Goal: Transaction & Acquisition: Purchase product/service

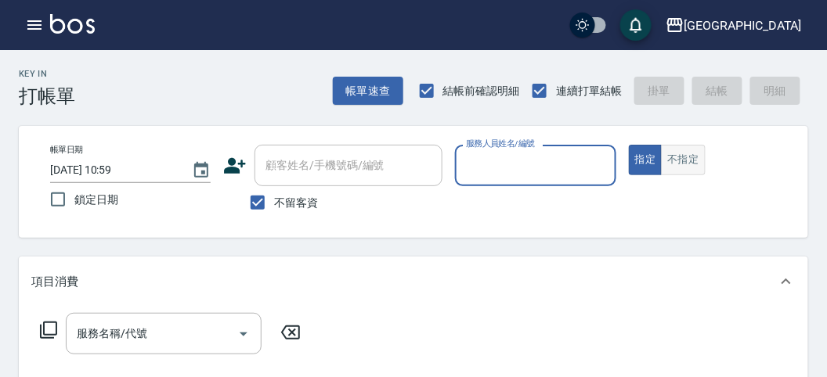
click at [680, 149] on button "不指定" at bounding box center [683, 160] width 44 height 31
click at [590, 170] on input "服務人員姓名/編號" at bounding box center [535, 165] width 146 height 27
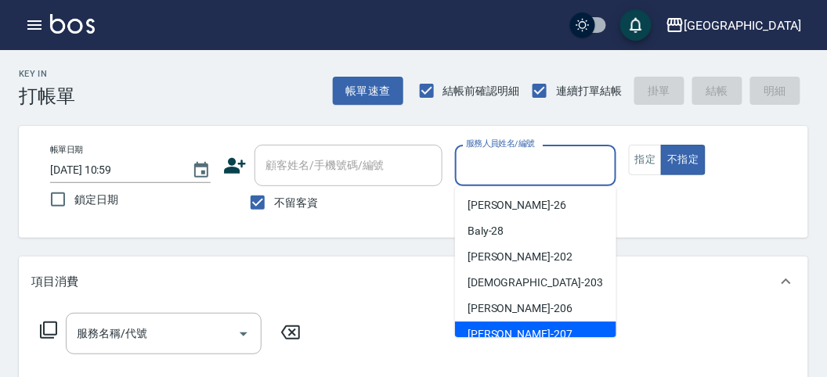
click at [507, 327] on span "[PERSON_NAME] -207" at bounding box center [519, 335] width 105 height 16
type input "[PERSON_NAME]-207"
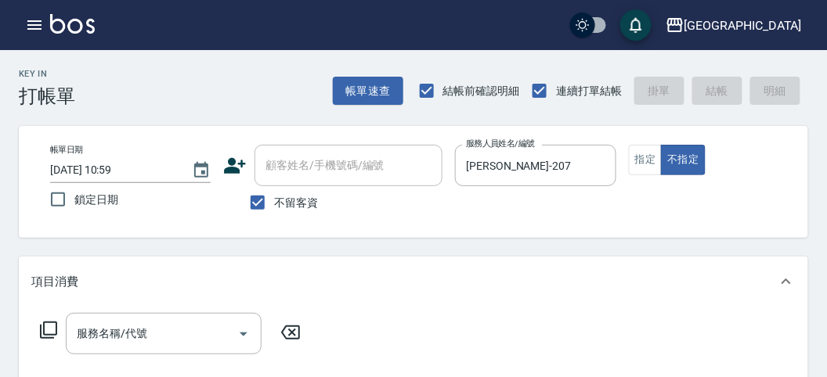
click at [53, 333] on icon at bounding box center [48, 330] width 19 height 19
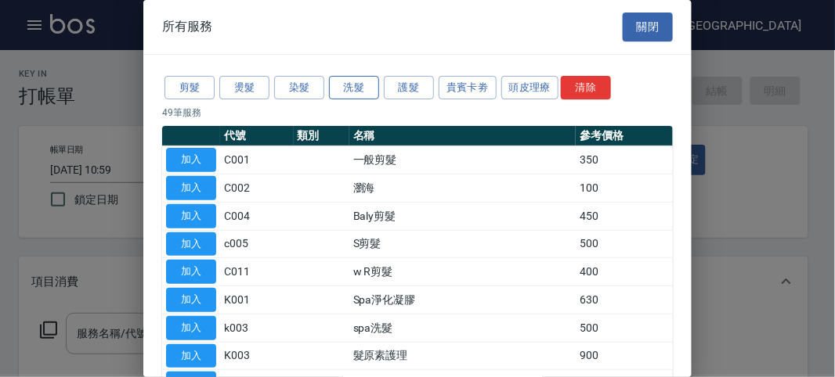
click at [359, 83] on button "洗髮" at bounding box center [354, 88] width 50 height 24
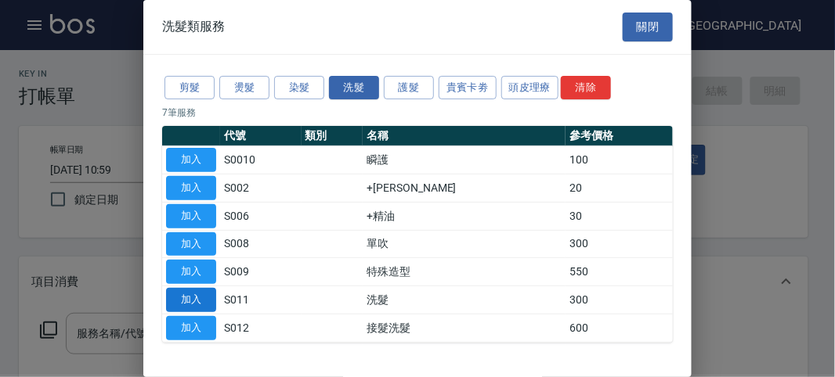
click at [208, 298] on button "加入" at bounding box center [191, 300] width 50 height 24
type input "洗髮(S011)"
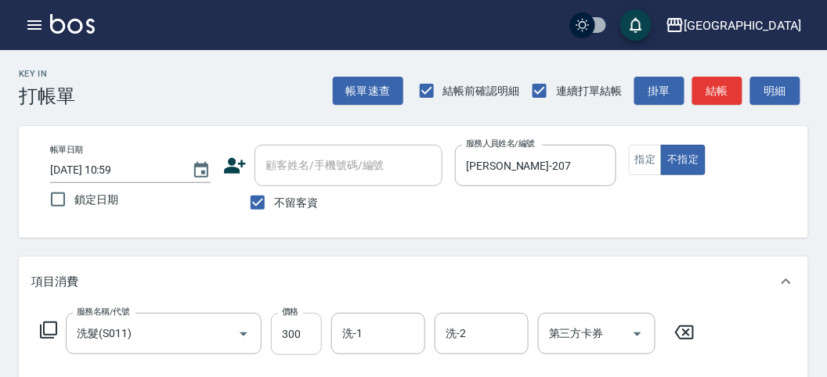
click at [303, 335] on input "300" at bounding box center [296, 334] width 51 height 42
type input "320"
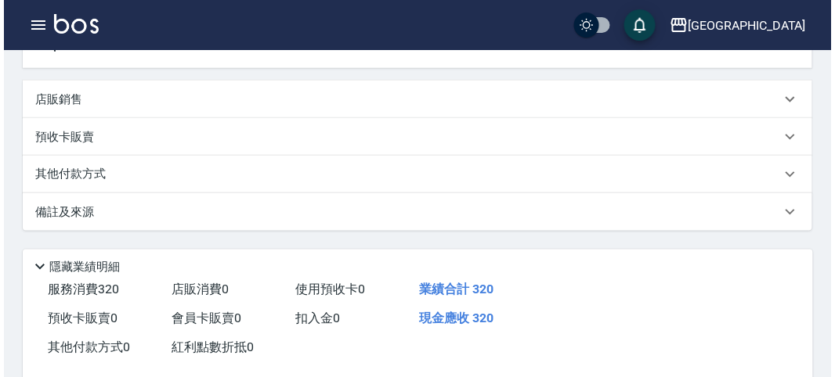
scroll to position [458, 0]
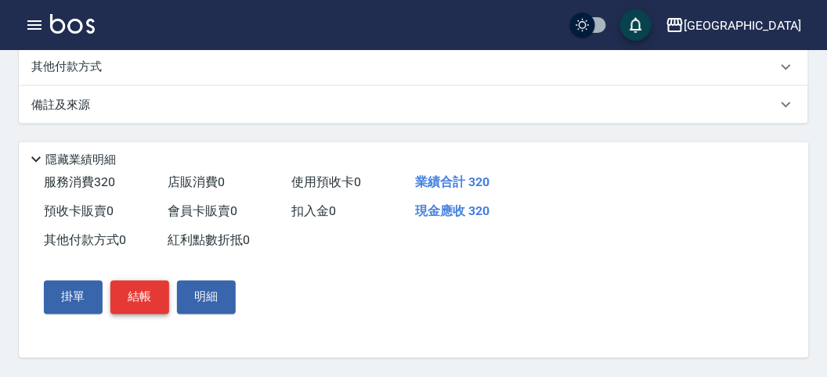
click at [110, 298] on button "結帳" at bounding box center [139, 297] width 59 height 33
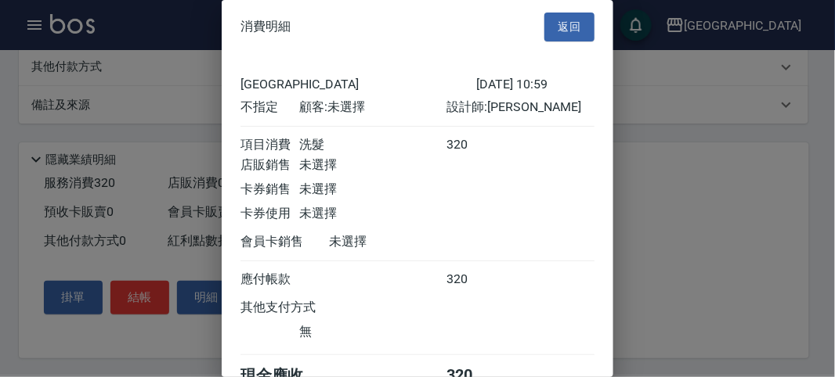
scroll to position [87, 0]
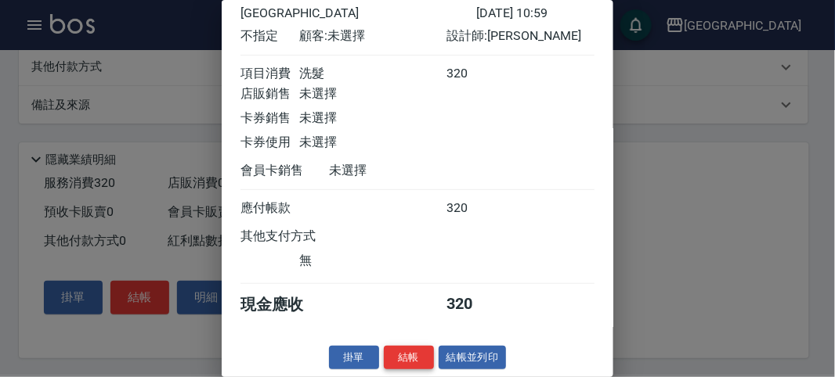
click at [420, 355] on button "結帳" at bounding box center [409, 358] width 50 height 24
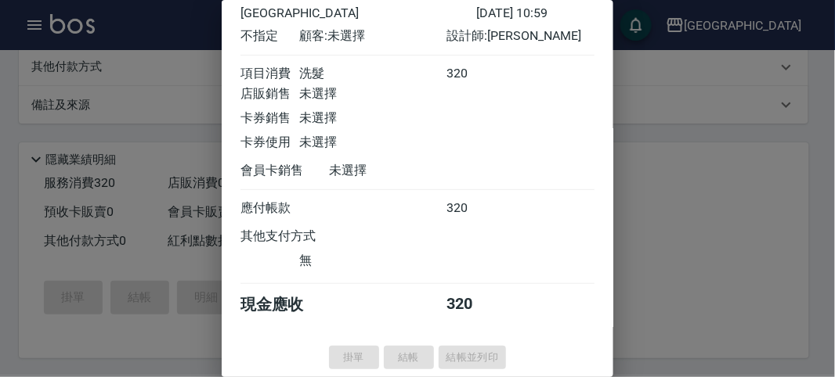
type input "[DATE] 11:49"
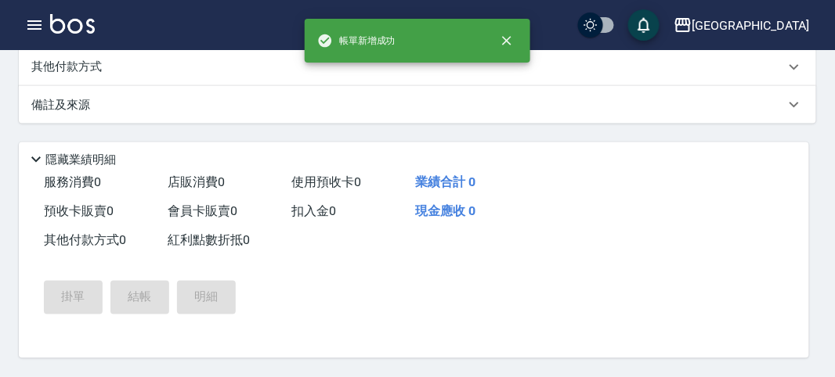
scroll to position [0, 0]
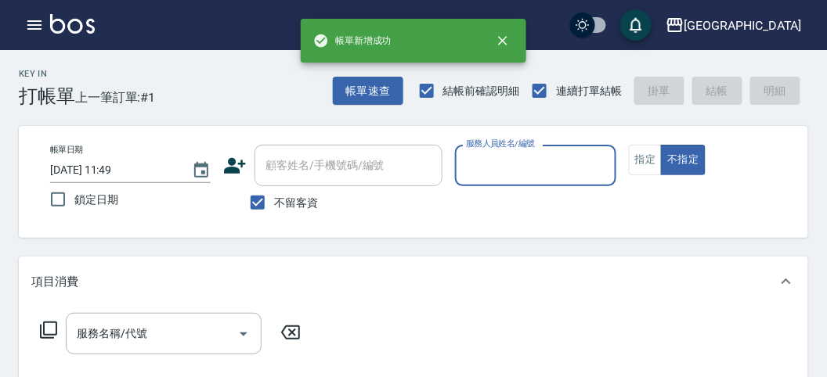
click at [35, 26] on icon "button" at bounding box center [34, 25] width 19 height 19
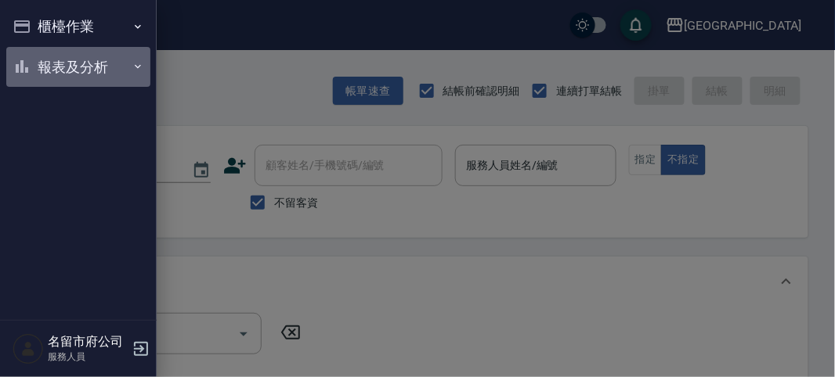
click at [41, 57] on button "報表及分析" at bounding box center [78, 67] width 144 height 41
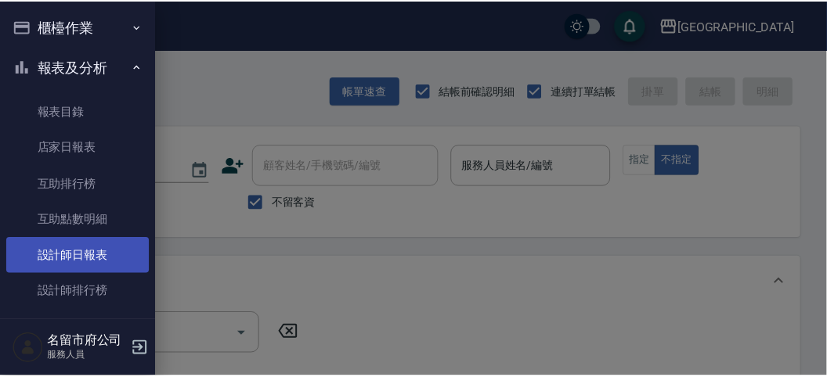
scroll to position [51, 0]
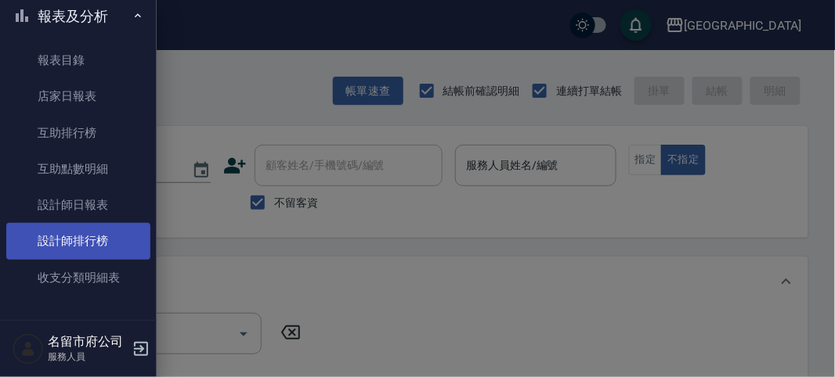
click at [88, 231] on link "設計師排行榜" at bounding box center [78, 241] width 144 height 36
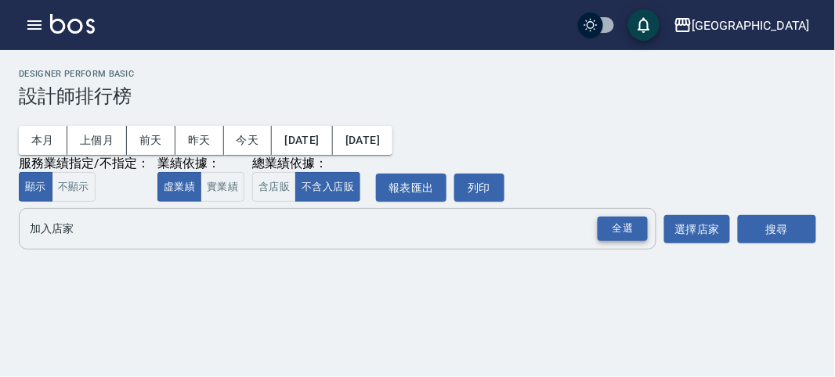
click at [619, 239] on div "全選" at bounding box center [622, 229] width 50 height 24
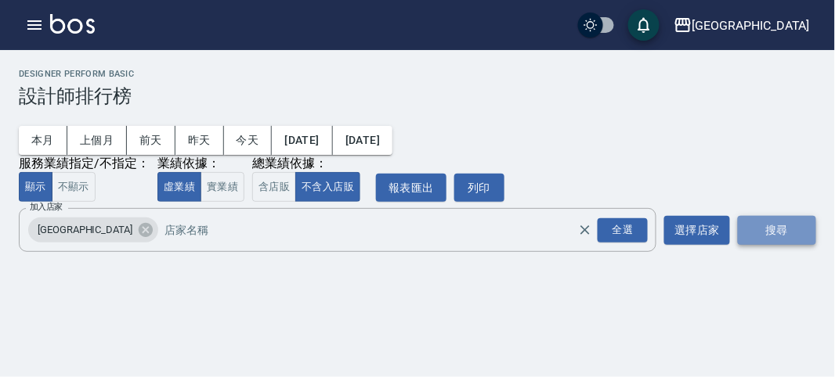
click at [774, 226] on button "搜尋" at bounding box center [777, 230] width 78 height 29
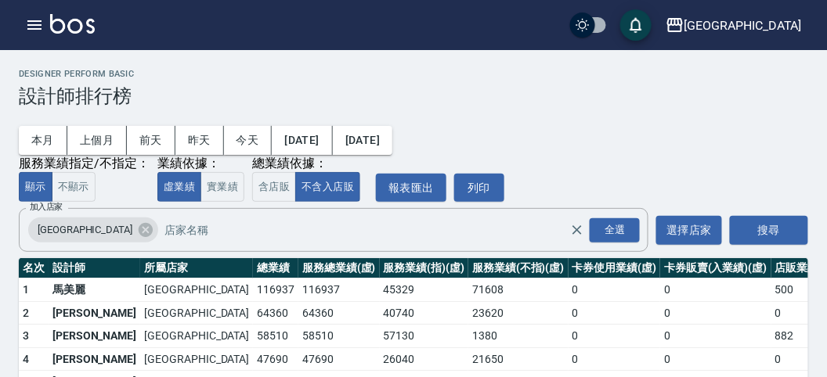
click at [81, 28] on img at bounding box center [72, 24] width 45 height 20
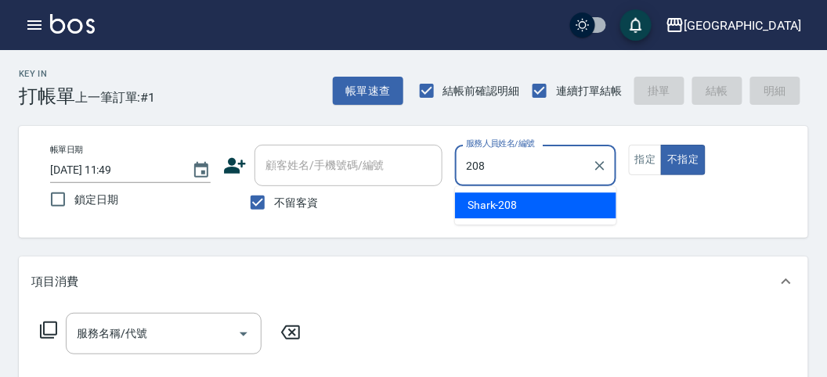
click at [533, 204] on div "Shark -208" at bounding box center [535, 206] width 161 height 26
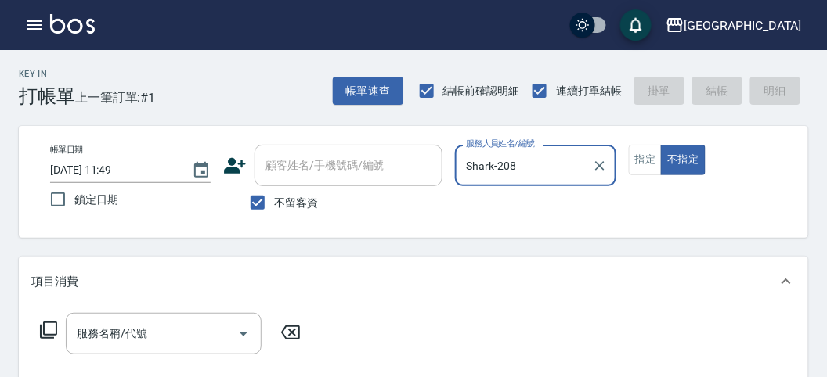
type input "Shark-208"
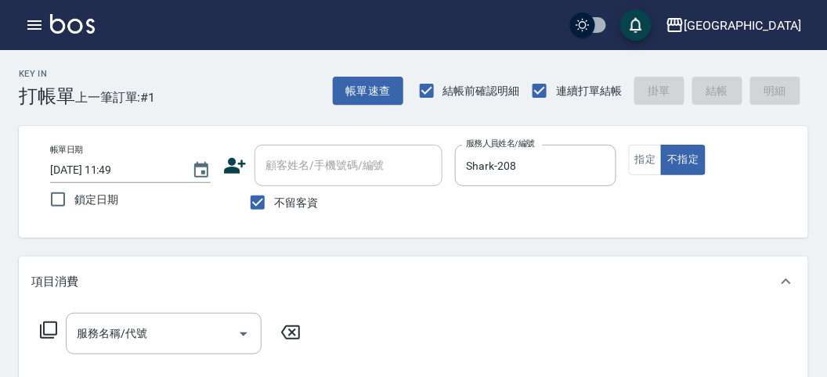
click at [45, 335] on icon at bounding box center [48, 330] width 17 height 17
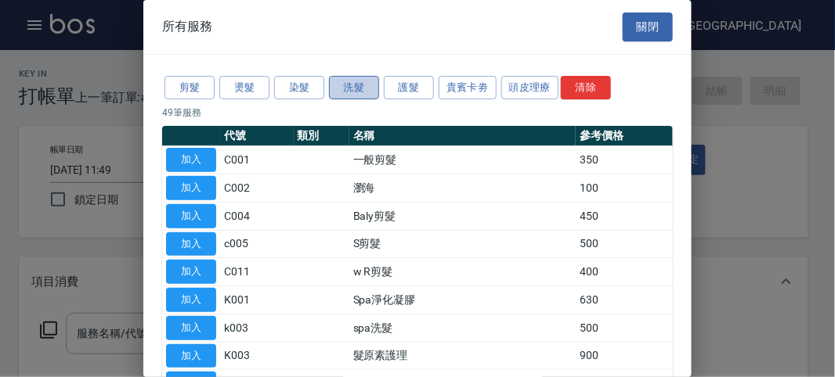
click at [350, 88] on button "洗髮" at bounding box center [354, 88] width 50 height 24
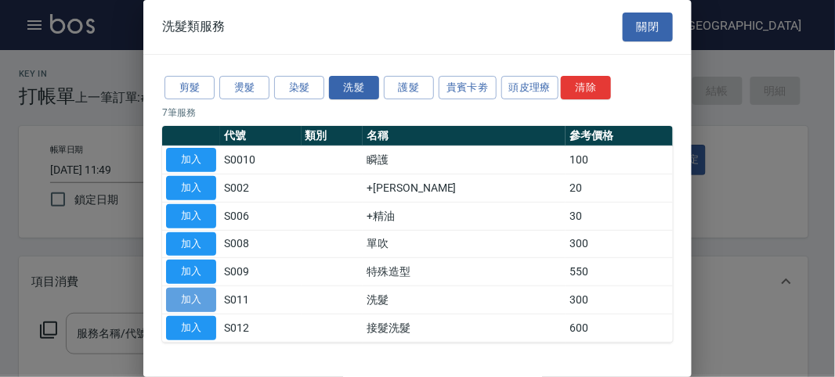
click at [185, 295] on button "加入" at bounding box center [191, 300] width 50 height 24
type input "洗髮(S011)"
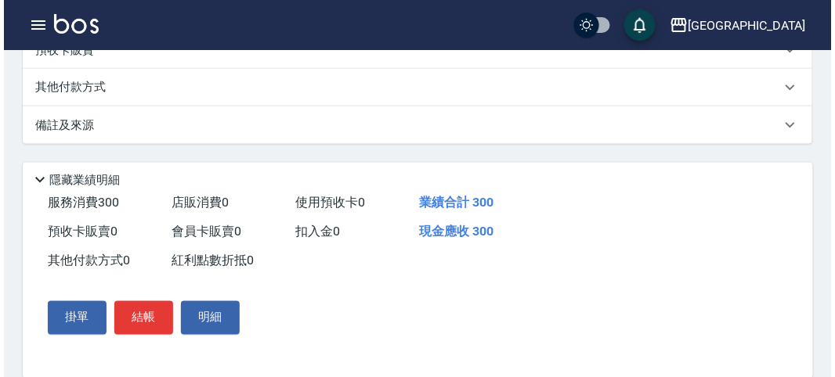
scroll to position [458, 0]
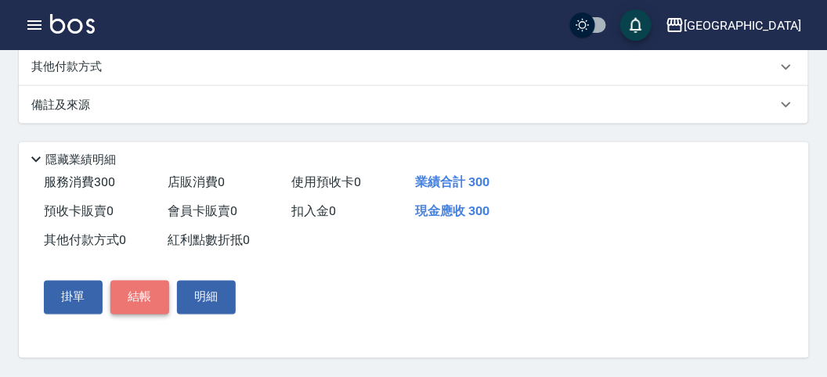
click at [141, 306] on button "結帳" at bounding box center [139, 297] width 59 height 33
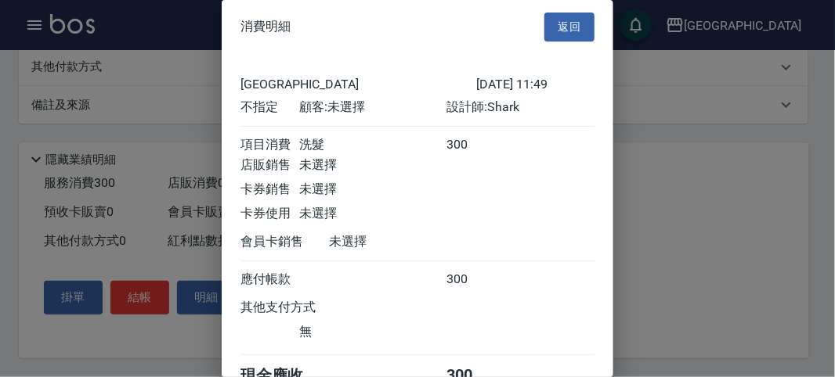
scroll to position [87, 0]
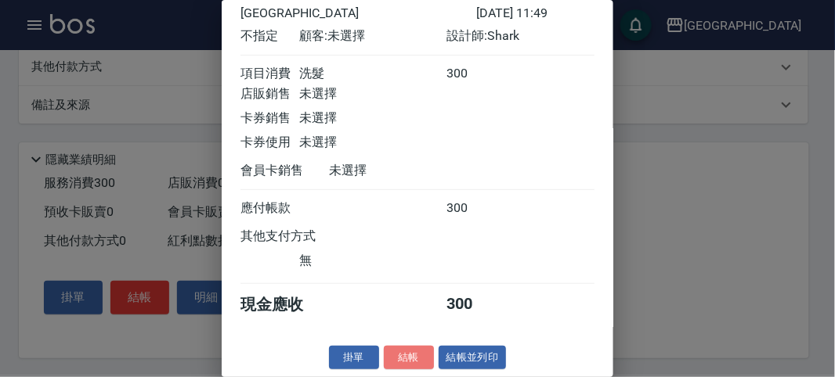
click at [397, 354] on button "結帳" at bounding box center [409, 358] width 50 height 24
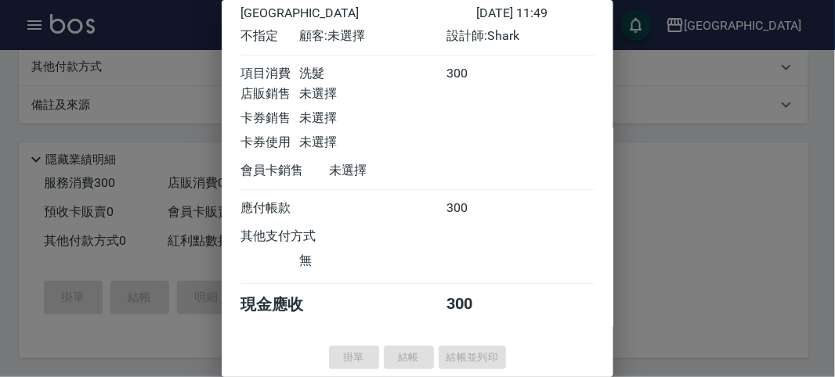
type input "[DATE] 12:17"
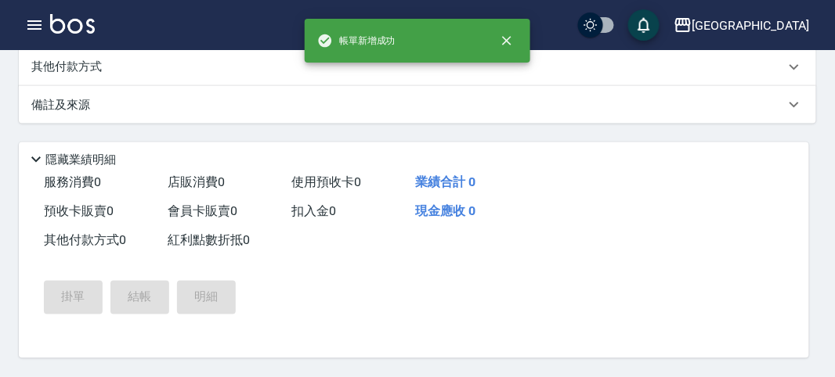
scroll to position [0, 0]
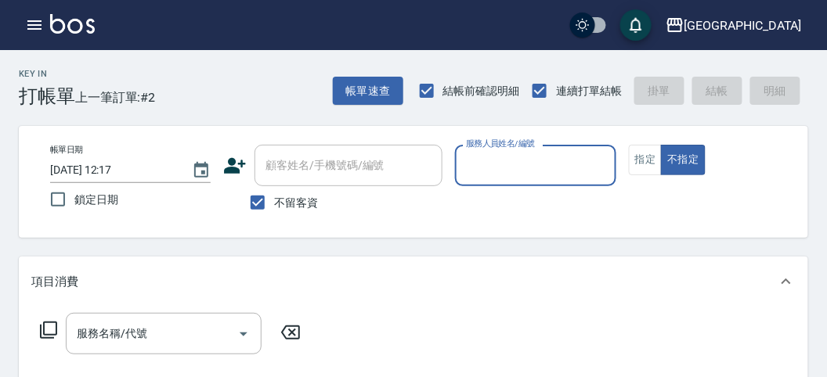
click at [538, 154] on input "服務人員姓名/編號" at bounding box center [535, 165] width 146 height 27
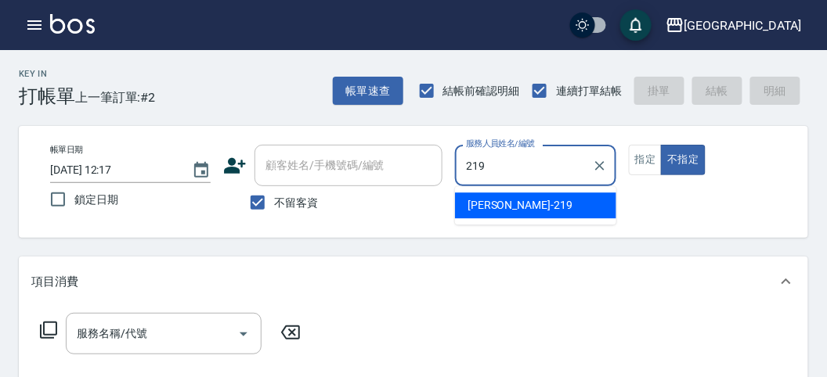
type input "[PERSON_NAME]-219"
type button "false"
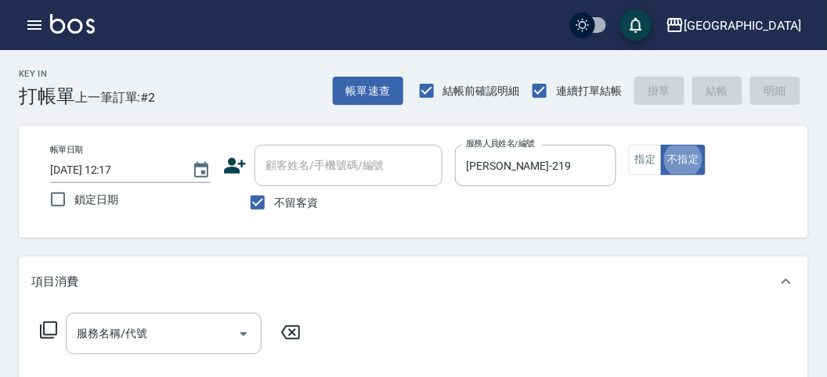
click at [52, 335] on icon at bounding box center [48, 330] width 17 height 17
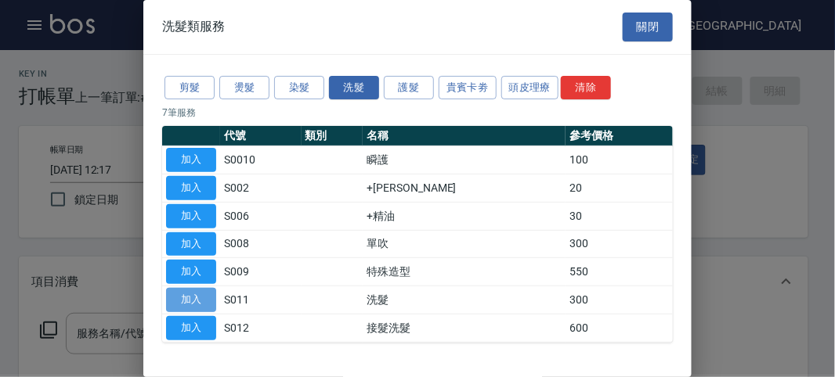
click at [211, 299] on button "加入" at bounding box center [191, 300] width 50 height 24
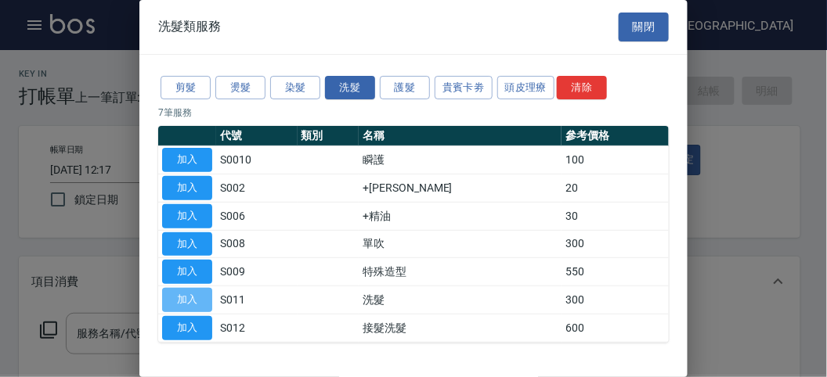
type input "洗髮(S011)"
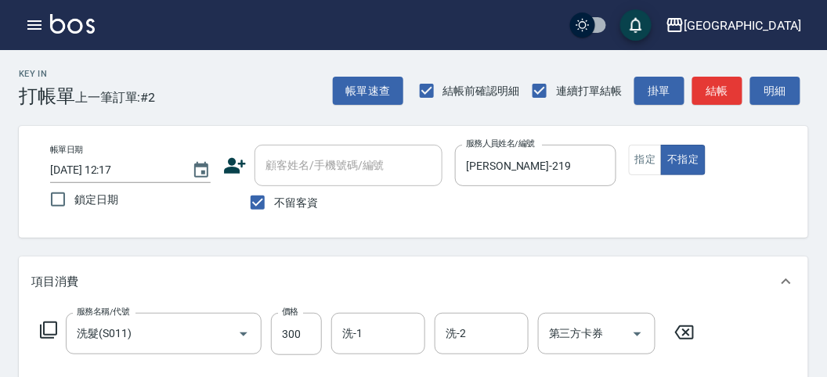
click at [38, 333] on div "服務名稱/代號 洗髮(S011) 服務名稱/代號 價格 300 價格 洗-1 洗-1 洗-2 洗-2 第三方卡券 第三方卡券" at bounding box center [367, 334] width 673 height 42
click at [45, 333] on icon at bounding box center [48, 330] width 19 height 19
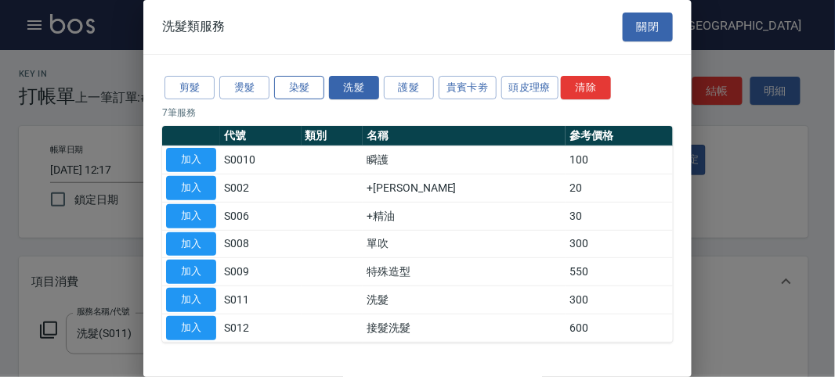
click at [298, 90] on button "染髮" at bounding box center [299, 88] width 50 height 24
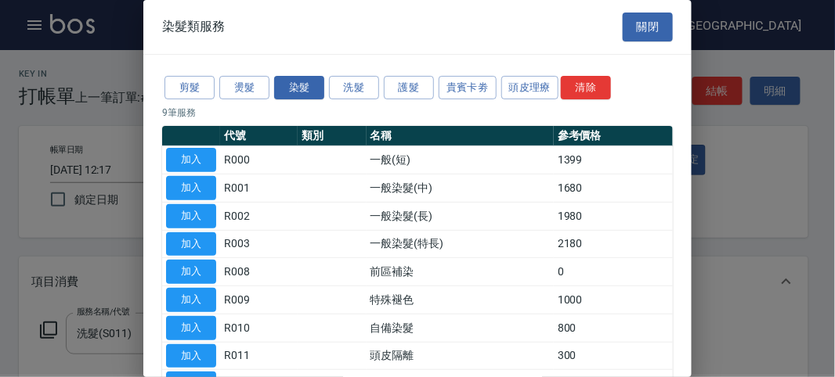
scroll to position [87, 0]
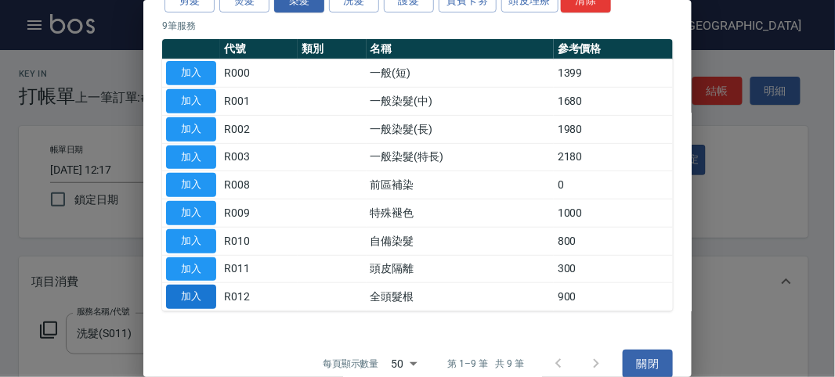
click at [191, 296] on button "加入" at bounding box center [191, 297] width 50 height 24
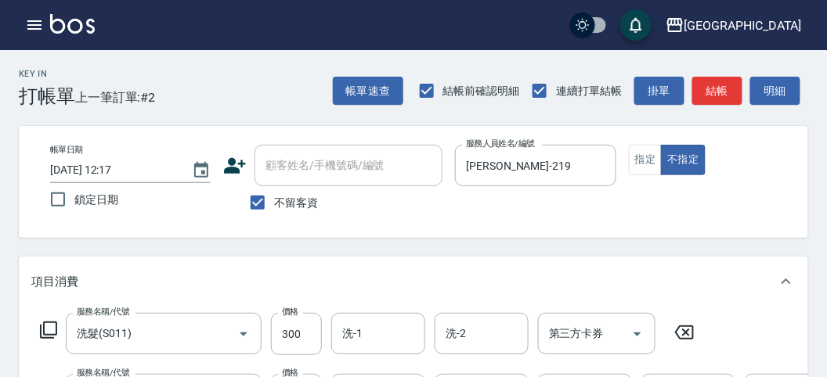
click at [44, 334] on icon at bounding box center [48, 330] width 17 height 17
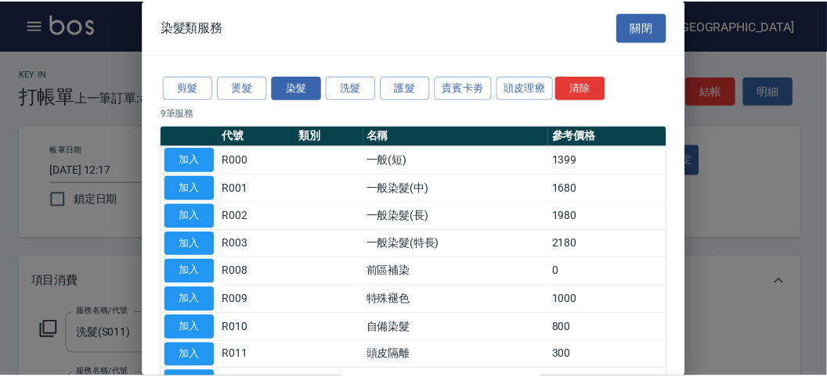
scroll to position [103, 0]
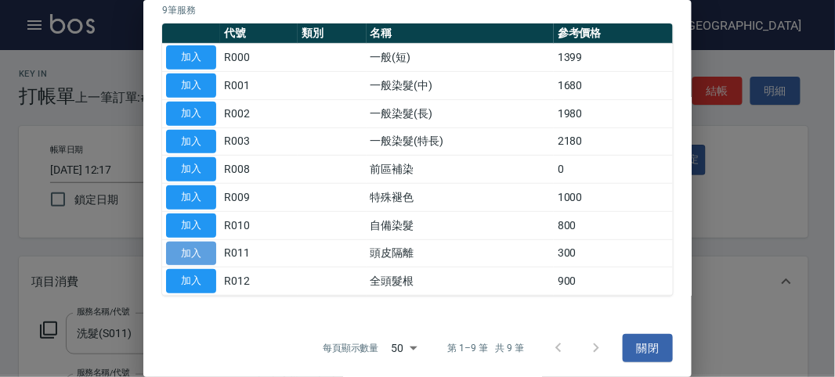
click at [198, 247] on button "加入" at bounding box center [191, 254] width 50 height 24
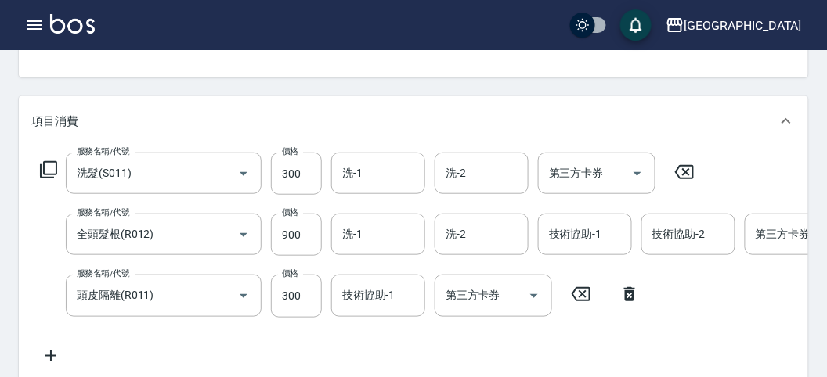
scroll to position [595, 0]
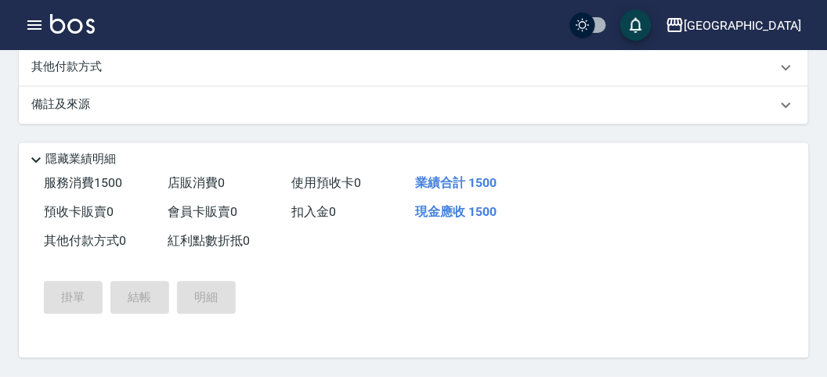
type input "[DATE] 12:42"
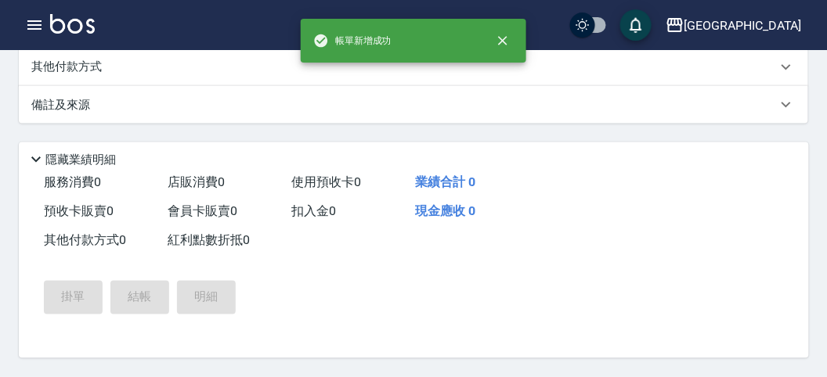
scroll to position [0, 0]
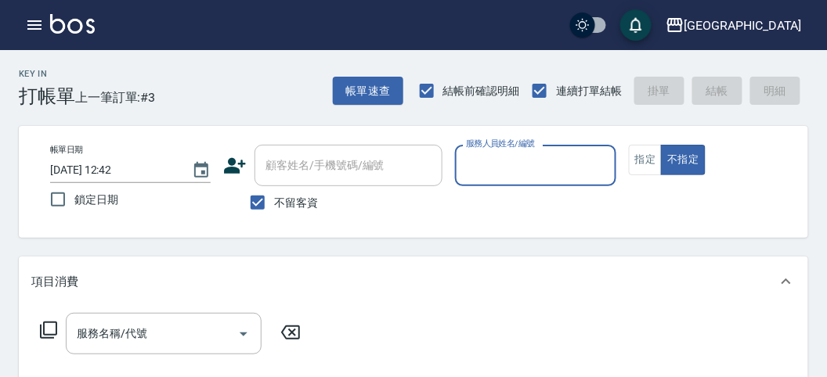
click at [531, 159] on input "服務人員姓名/編號" at bounding box center [535, 165] width 146 height 27
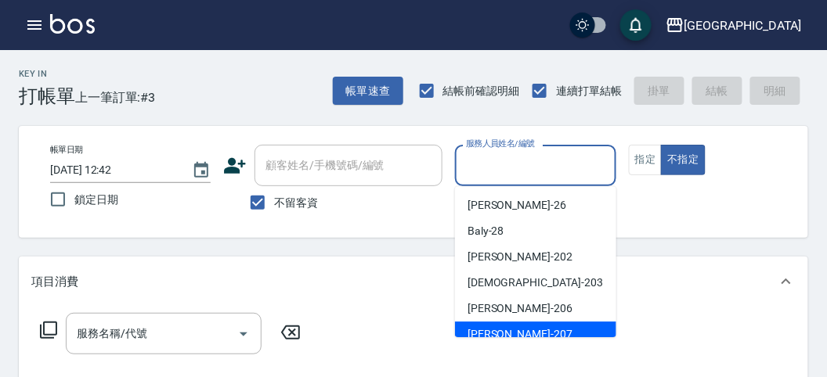
click at [528, 326] on div "[PERSON_NAME] -207" at bounding box center [535, 335] width 161 height 26
type input "[PERSON_NAME]-207"
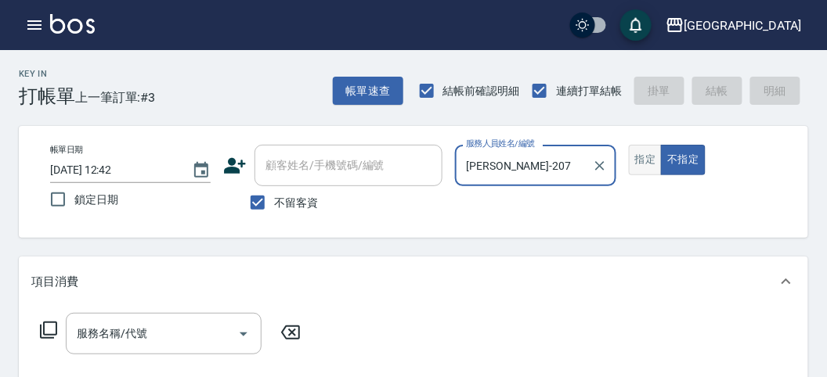
click at [648, 150] on button "指定" at bounding box center [646, 160] width 34 height 31
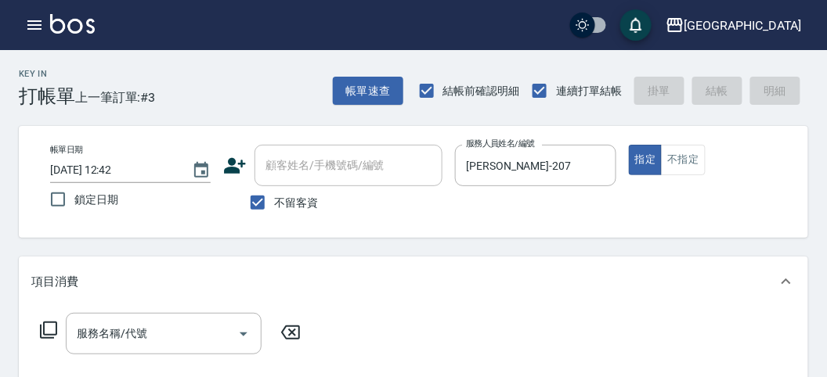
click at [43, 327] on icon at bounding box center [48, 330] width 19 height 19
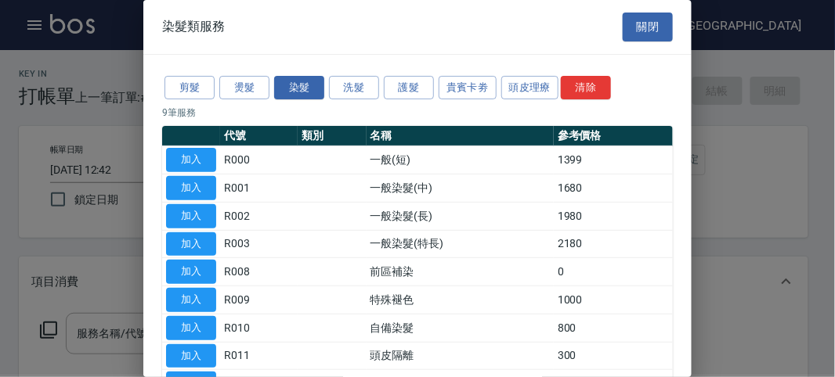
drag, startPoint x: 366, startPoint y: 88, endPoint x: 381, endPoint y: 86, distance: 15.8
click at [375, 88] on button "洗髮" at bounding box center [354, 88] width 50 height 24
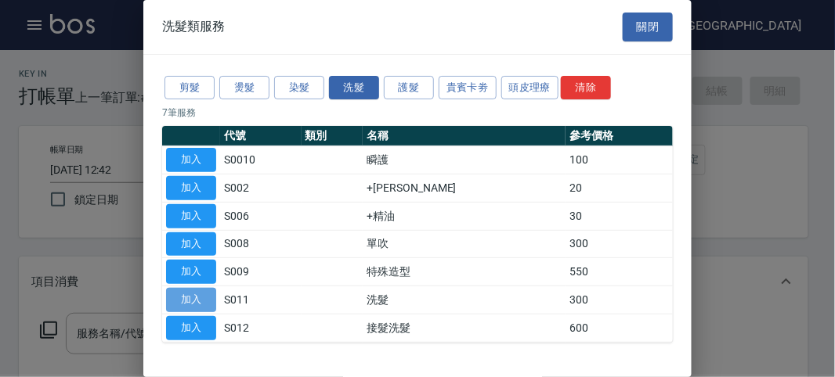
click at [206, 295] on button "加入" at bounding box center [191, 300] width 50 height 24
type input "洗髮(S011)"
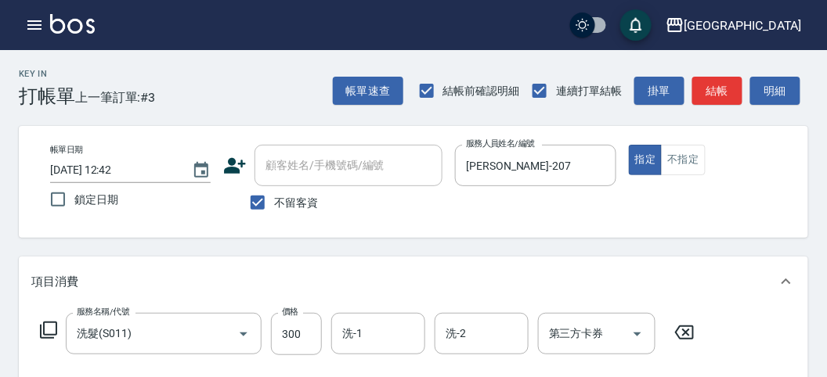
click at [49, 330] on icon at bounding box center [48, 330] width 19 height 19
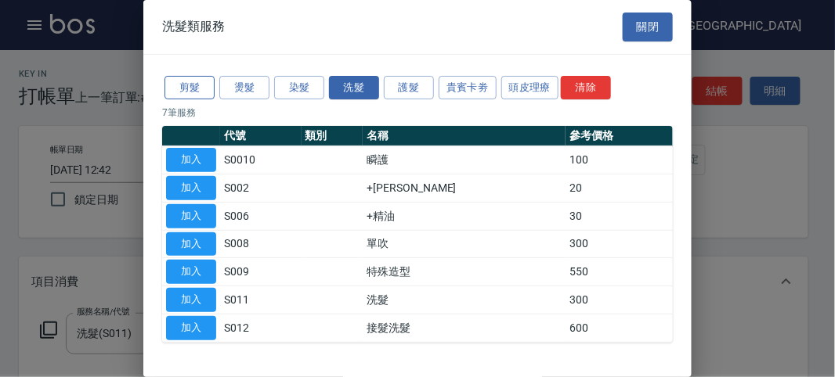
click at [199, 89] on button "剪髮" at bounding box center [189, 88] width 50 height 24
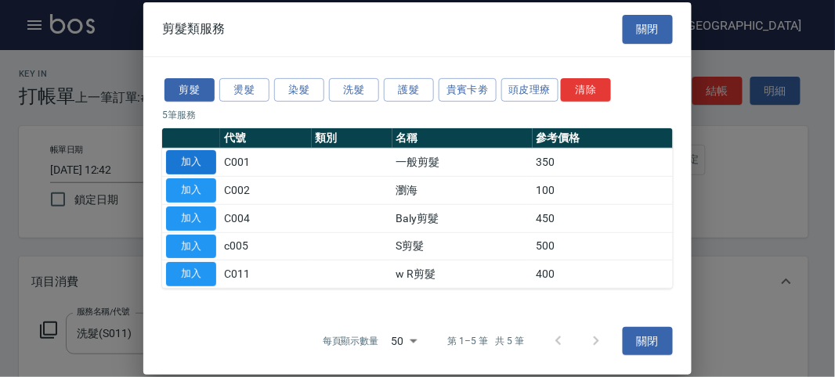
click at [189, 163] on button "加入" at bounding box center [191, 162] width 50 height 24
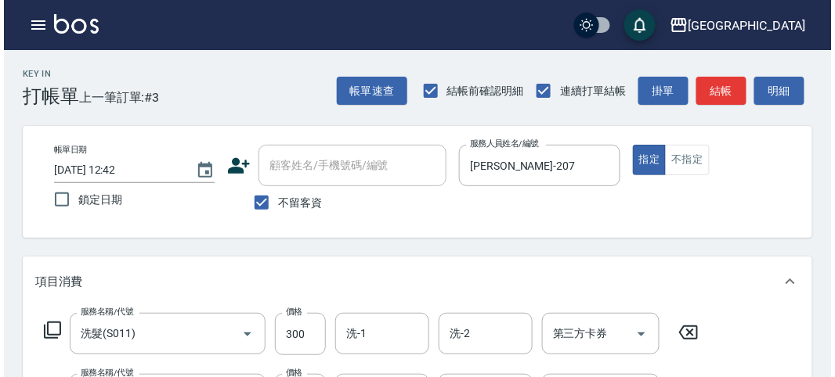
scroll to position [519, 0]
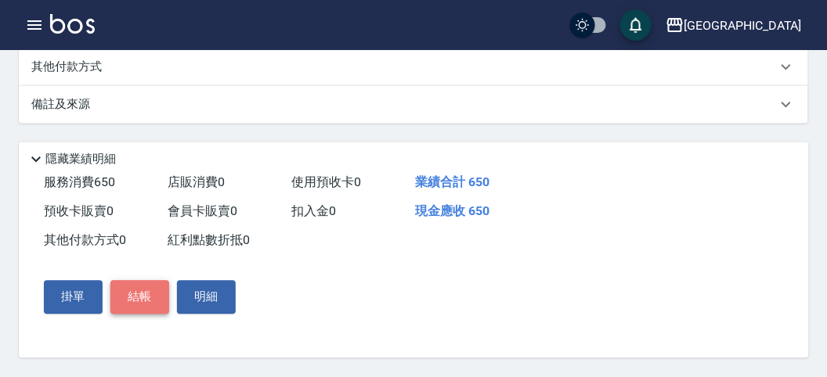
click at [135, 298] on button "結帳" at bounding box center [139, 297] width 59 height 33
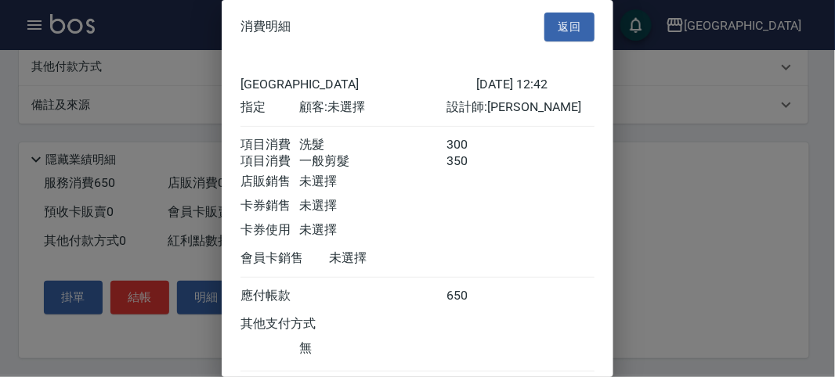
scroll to position [104, 0]
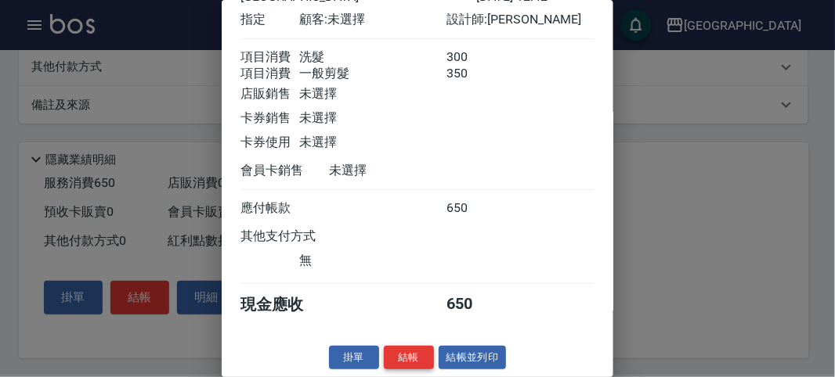
click at [392, 350] on button "結帳" at bounding box center [409, 358] width 50 height 24
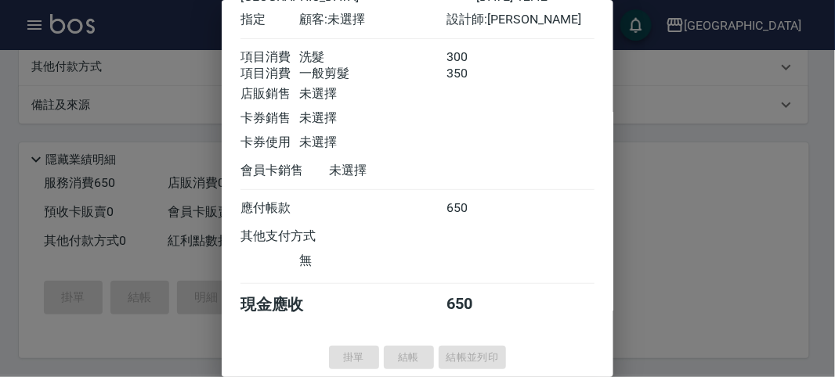
type input "[DATE] 12:54"
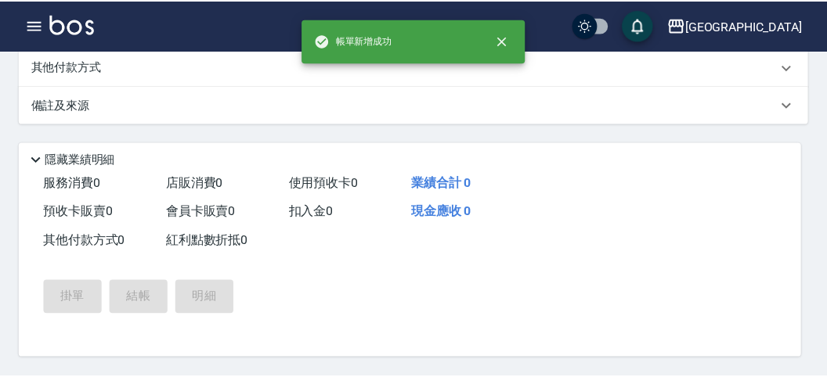
scroll to position [0, 0]
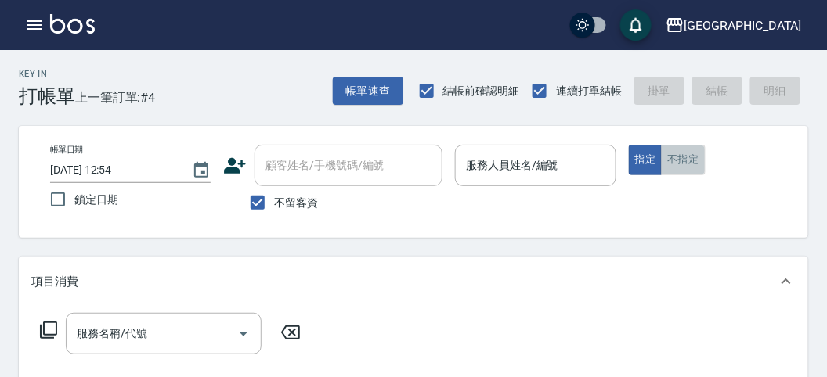
click at [691, 161] on button "不指定" at bounding box center [683, 160] width 44 height 31
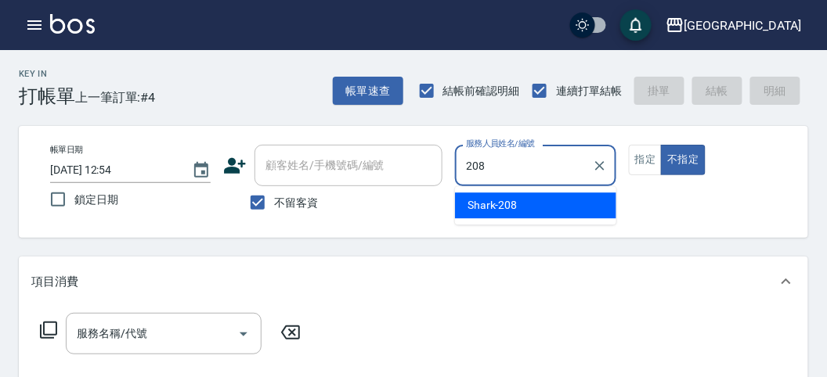
click at [539, 202] on div "Shark -208" at bounding box center [535, 206] width 161 height 26
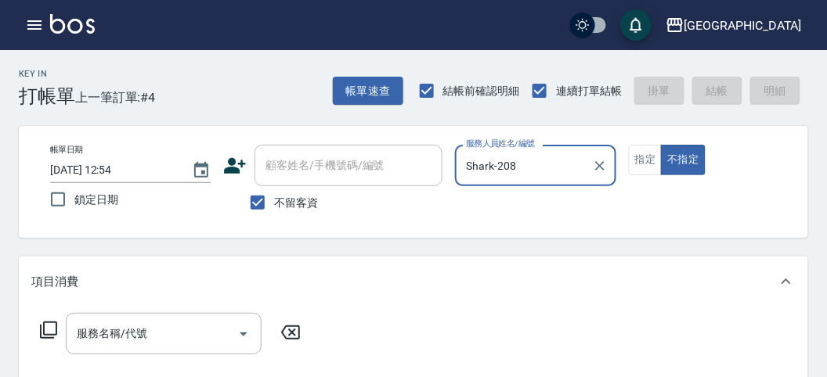
type input "Shark-208"
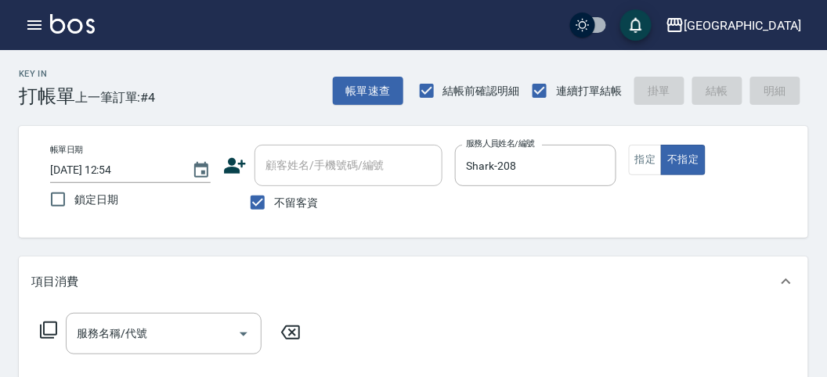
click at [43, 331] on icon at bounding box center [48, 330] width 17 height 17
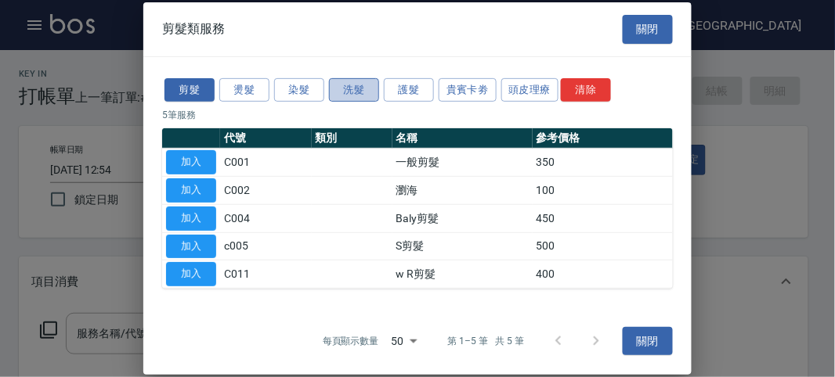
click at [349, 91] on button "洗髮" at bounding box center [354, 90] width 50 height 24
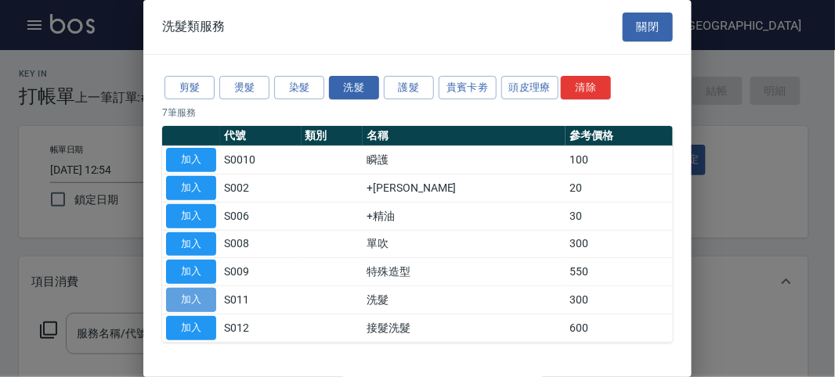
click at [201, 294] on button "加入" at bounding box center [191, 300] width 50 height 24
type input "洗髮(S011)"
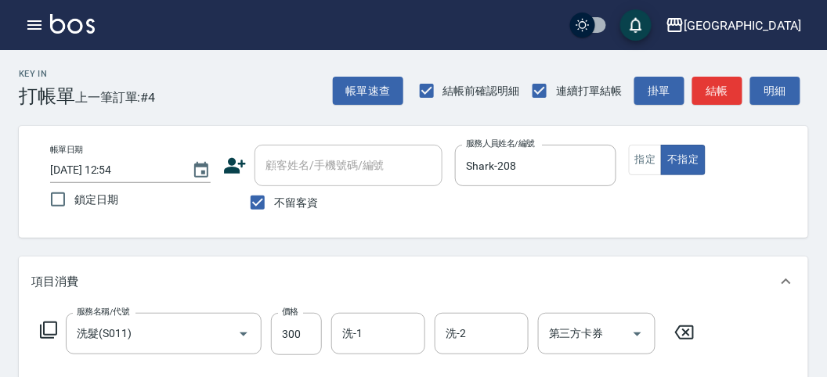
click at [45, 330] on icon at bounding box center [48, 330] width 19 height 19
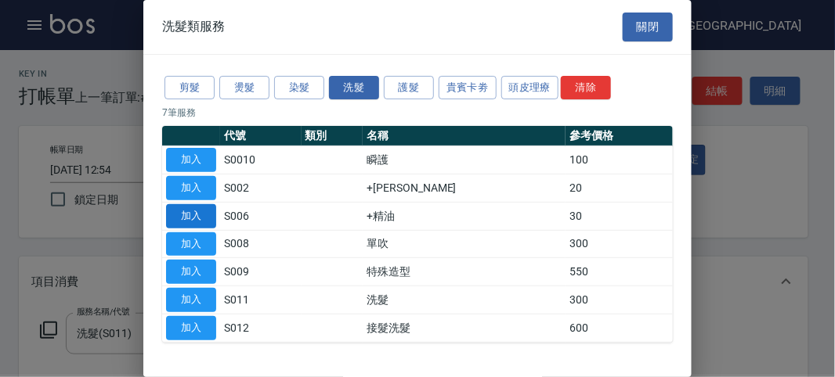
click at [186, 215] on button "加入" at bounding box center [191, 216] width 50 height 24
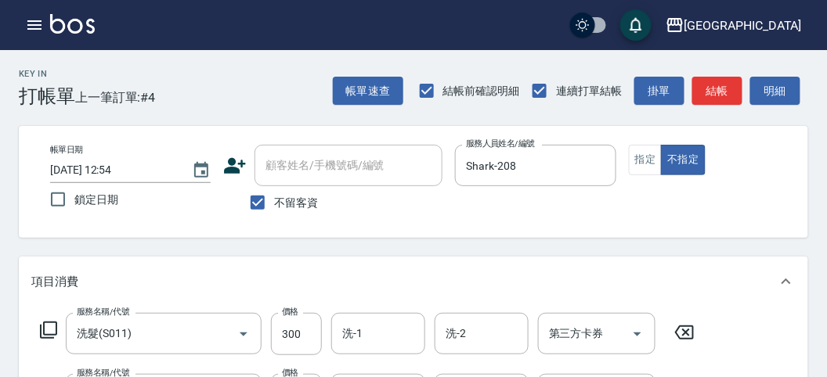
click at [52, 327] on icon at bounding box center [48, 330] width 19 height 19
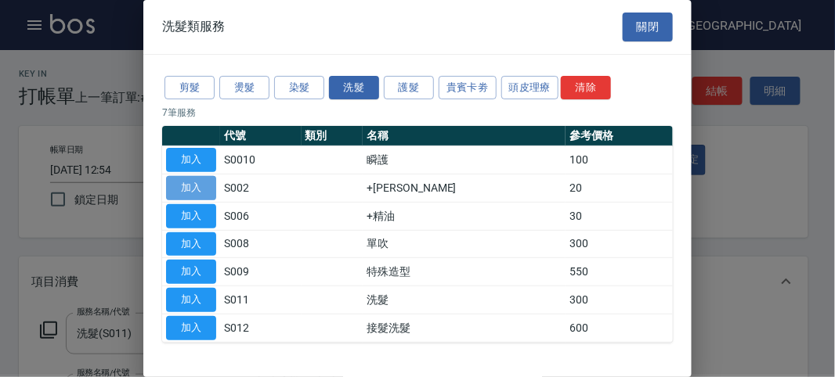
click at [186, 184] on button "加入" at bounding box center [191, 188] width 50 height 24
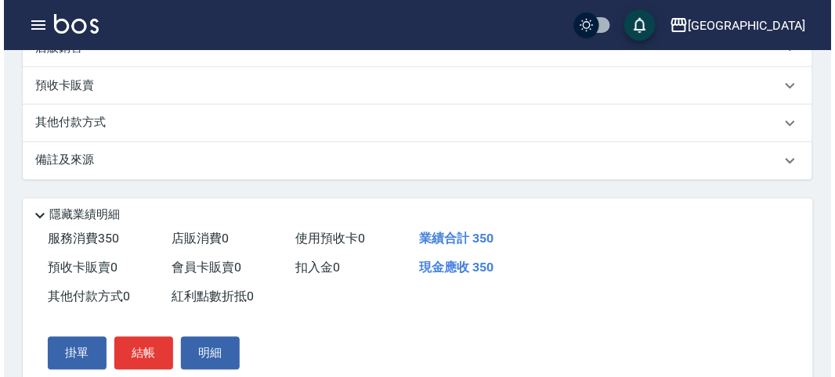
scroll to position [580, 0]
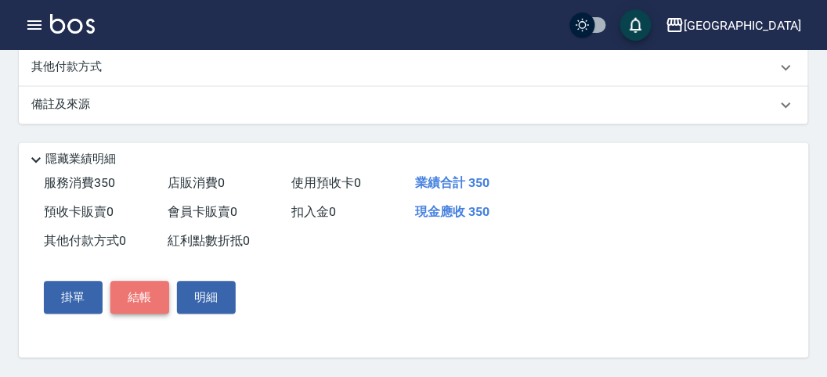
click at [133, 299] on button "結帳" at bounding box center [139, 298] width 59 height 33
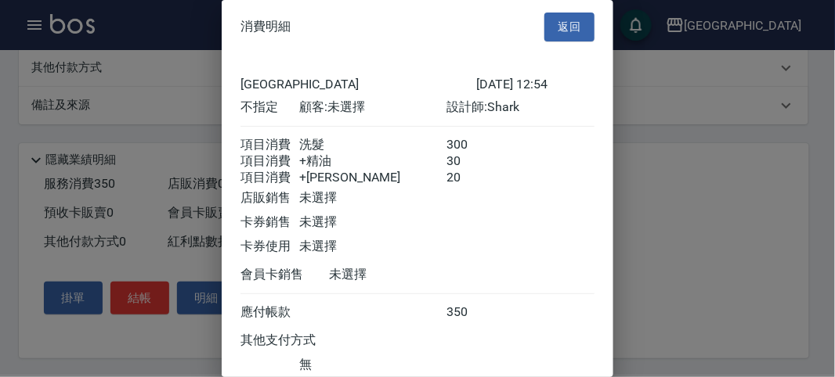
scroll to position [122, 0]
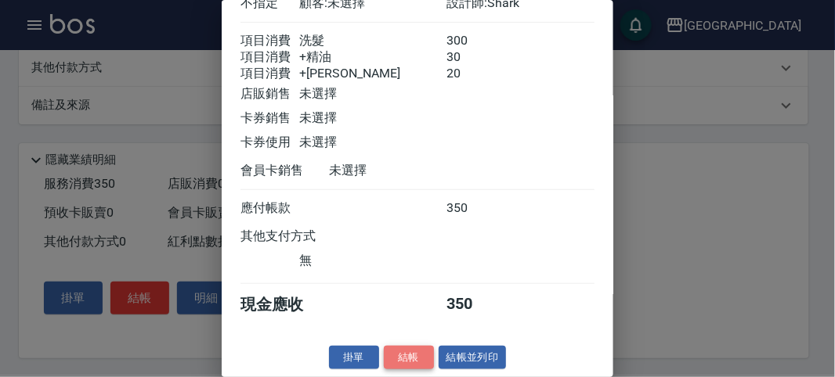
click at [399, 351] on button "結帳" at bounding box center [409, 358] width 50 height 24
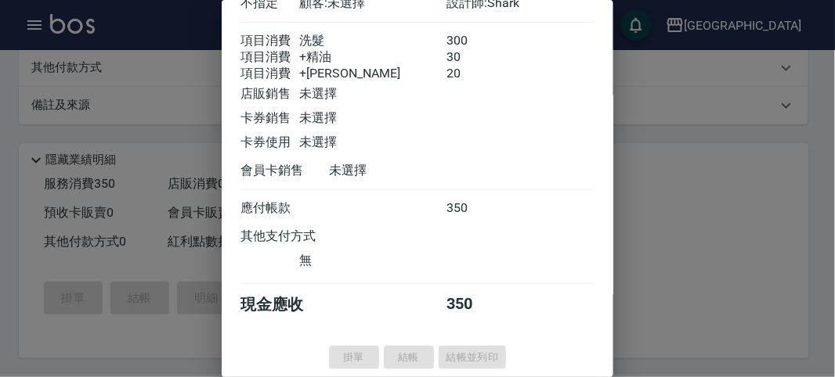
type input "[DATE] 12:57"
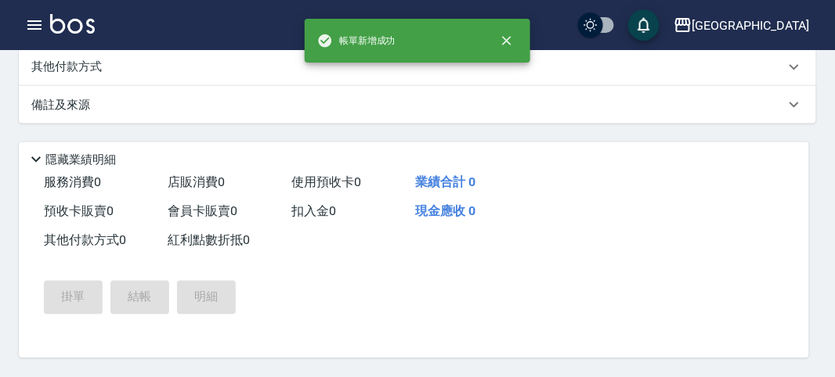
scroll to position [0, 0]
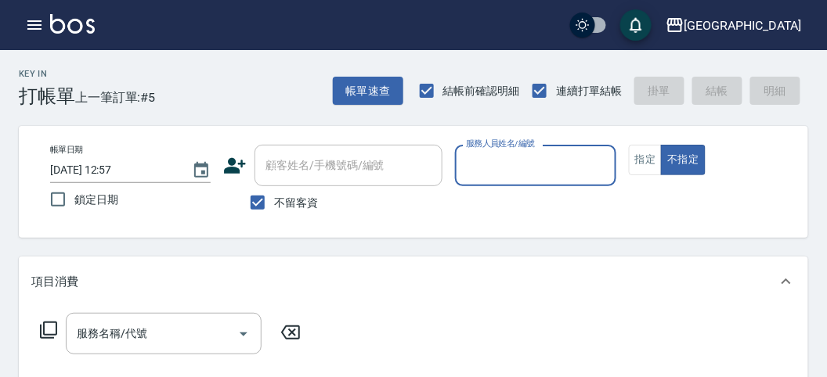
click at [521, 178] on input "服務人員姓名/編號" at bounding box center [535, 165] width 146 height 27
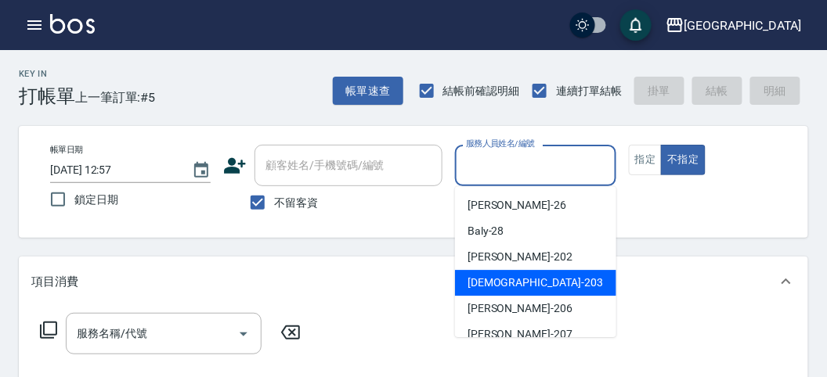
click at [500, 280] on span "聖德 -203" at bounding box center [534, 283] width 135 height 16
type input "聖德-203"
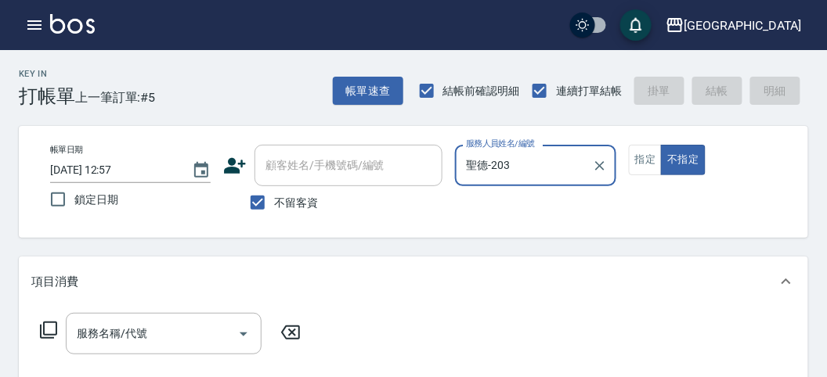
click at [53, 330] on icon at bounding box center [48, 330] width 19 height 19
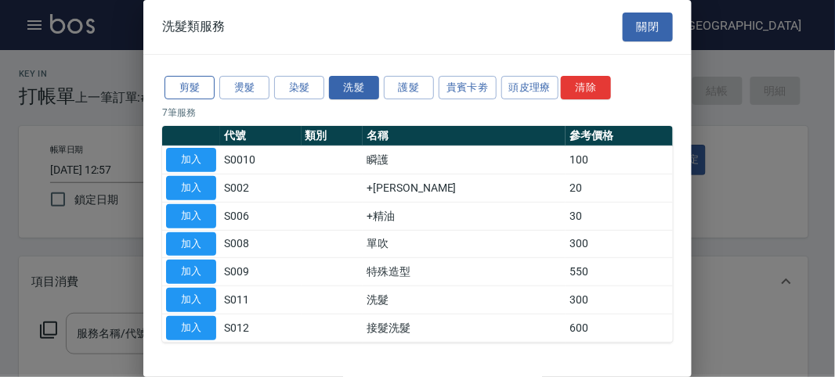
click at [197, 88] on button "剪髮" at bounding box center [189, 88] width 50 height 24
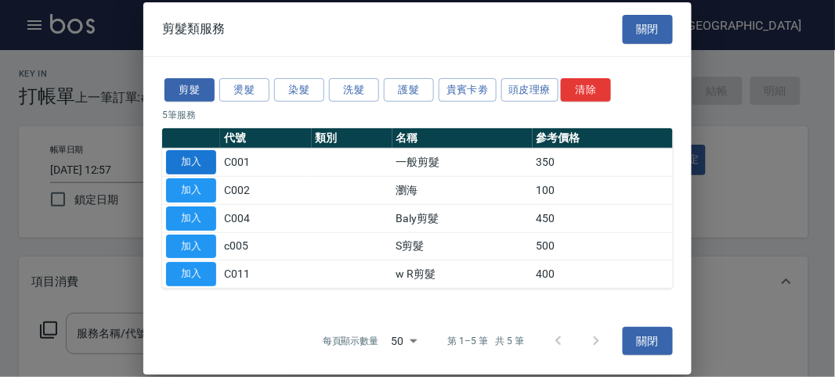
drag, startPoint x: 204, startPoint y: 166, endPoint x: 835, endPoint y: 90, distance: 634.9
click at [204, 165] on button "加入" at bounding box center [191, 162] width 50 height 24
type input "一般剪髮(C001)"
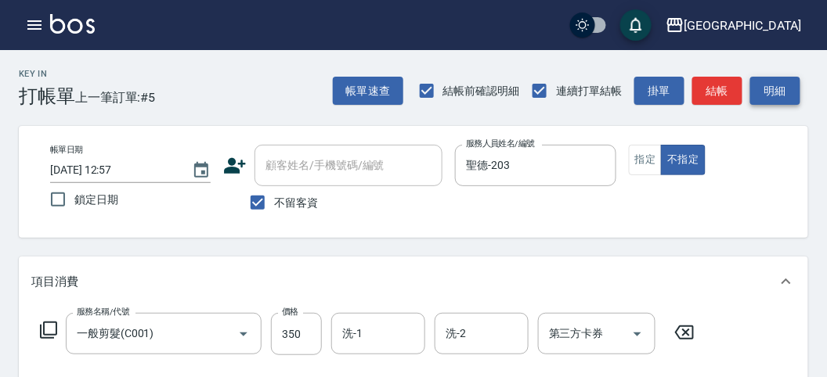
click at [784, 92] on button "明細" at bounding box center [775, 91] width 50 height 29
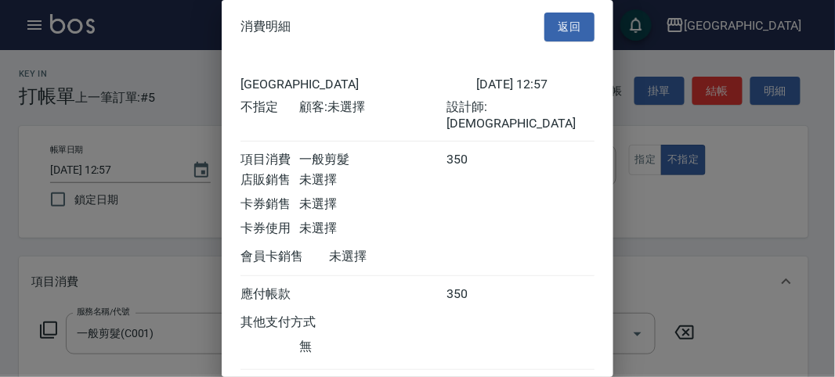
scroll to position [87, 0]
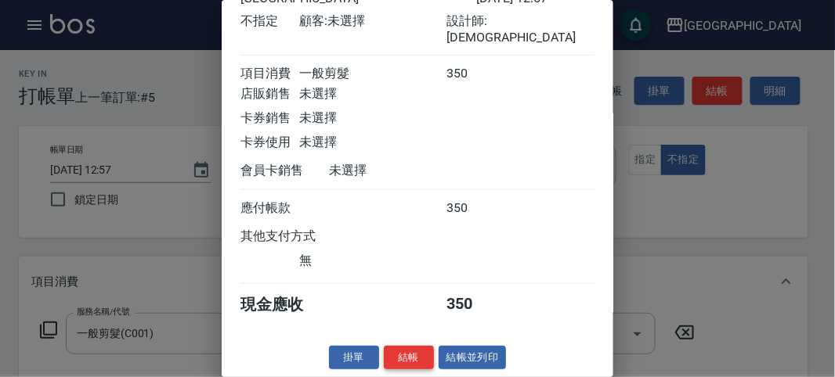
click at [398, 349] on button "結帳" at bounding box center [409, 358] width 50 height 24
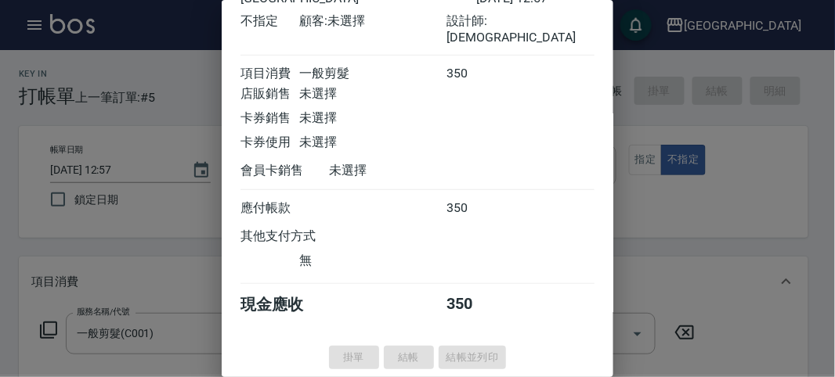
type input "[DATE] 13:14"
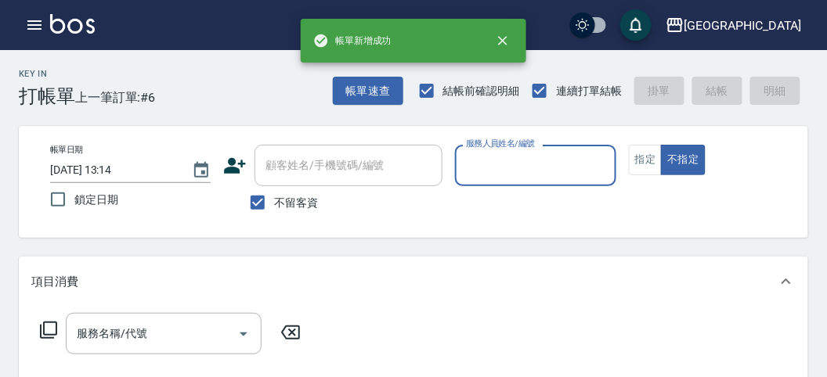
click at [509, 179] on div "服務人員姓名/編號" at bounding box center [535, 166] width 161 height 42
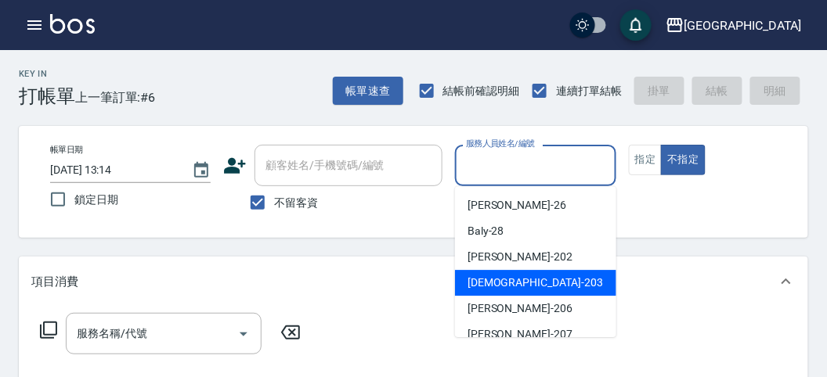
drag, startPoint x: 497, startPoint y: 282, endPoint x: 201, endPoint y: 283, distance: 296.0
click at [496, 282] on span "聖德 -203" at bounding box center [534, 283] width 135 height 16
type input "聖德-203"
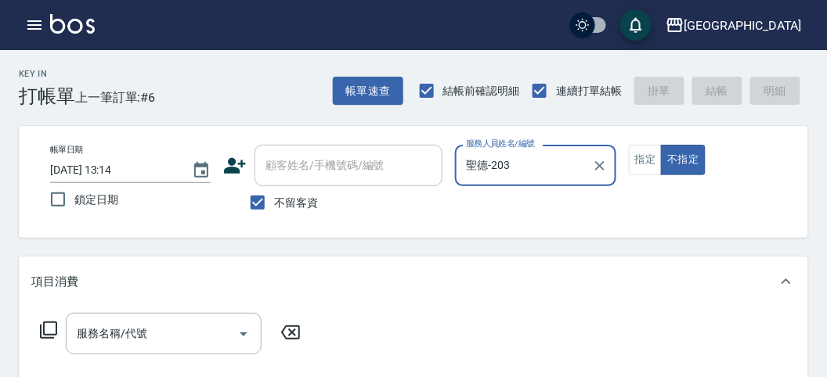
click at [55, 330] on icon at bounding box center [48, 330] width 19 height 19
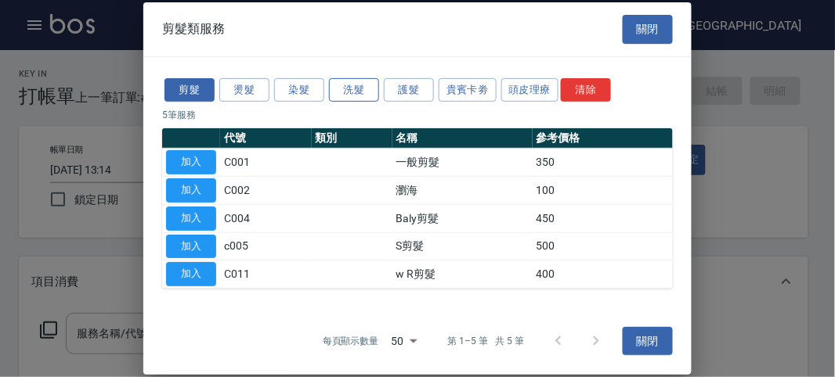
click at [350, 87] on button "洗髮" at bounding box center [354, 90] width 50 height 24
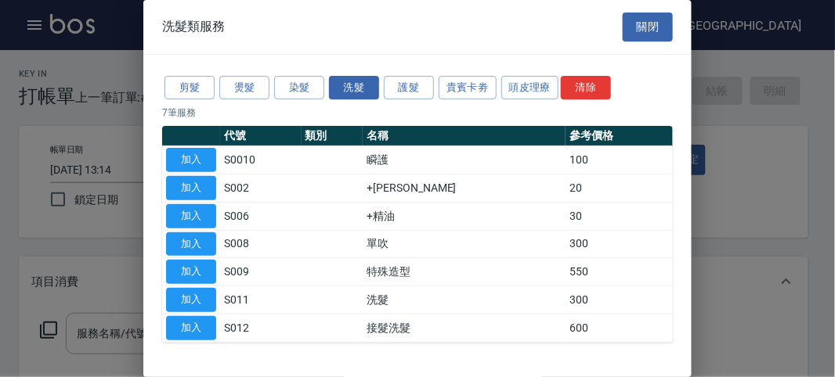
click at [186, 303] on button "加入" at bounding box center [191, 300] width 50 height 24
type input "洗髮(S011)"
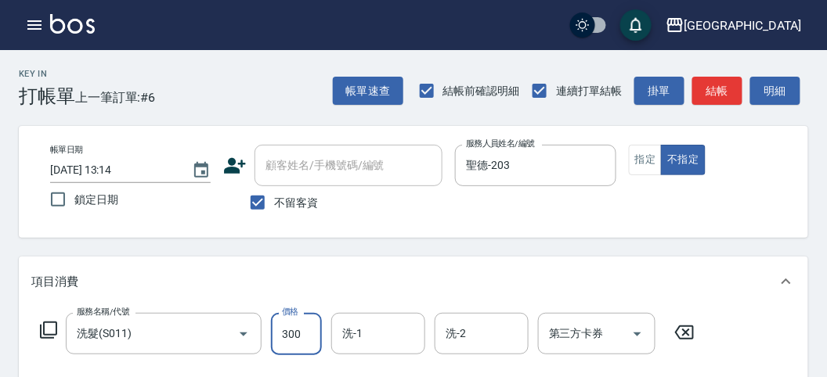
click at [308, 341] on input "300" at bounding box center [296, 334] width 51 height 42
type input "350"
drag, startPoint x: 770, startPoint y: 94, endPoint x: 649, endPoint y: 187, distance: 152.4
click at [770, 94] on button "明細" at bounding box center [775, 91] width 50 height 29
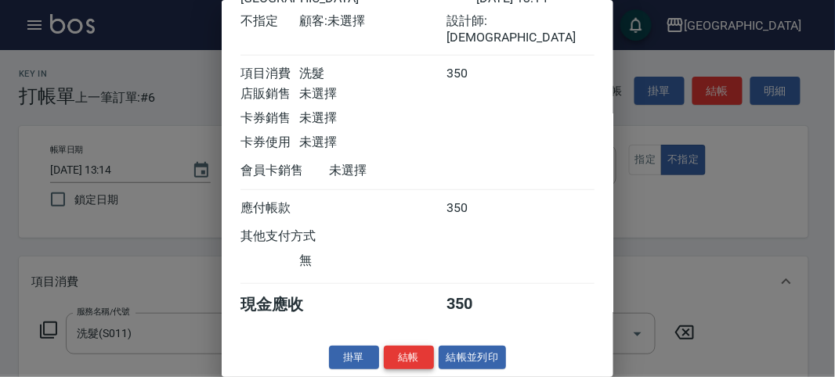
click at [429, 363] on button "結帳" at bounding box center [409, 358] width 50 height 24
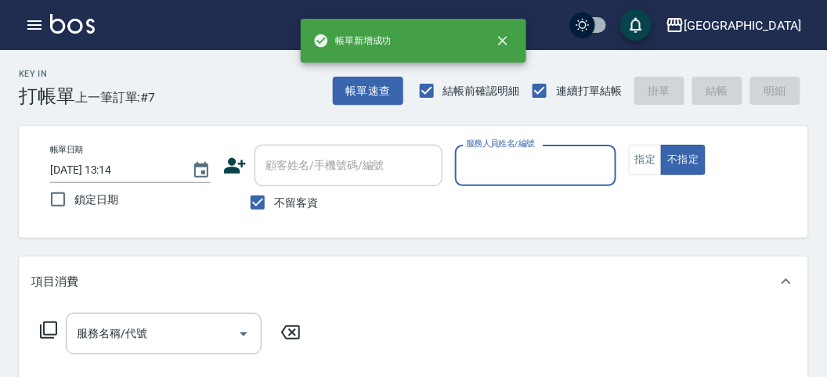
click at [527, 154] on input "服務人員姓名/編號" at bounding box center [535, 165] width 146 height 27
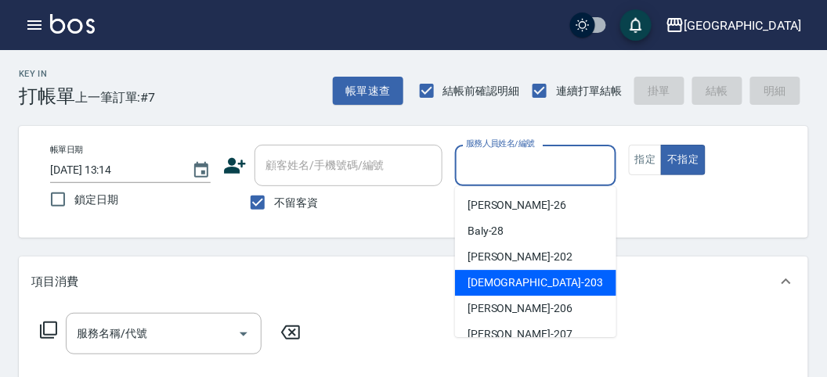
click at [480, 279] on span "聖德 -203" at bounding box center [534, 283] width 135 height 16
type input "聖德-203"
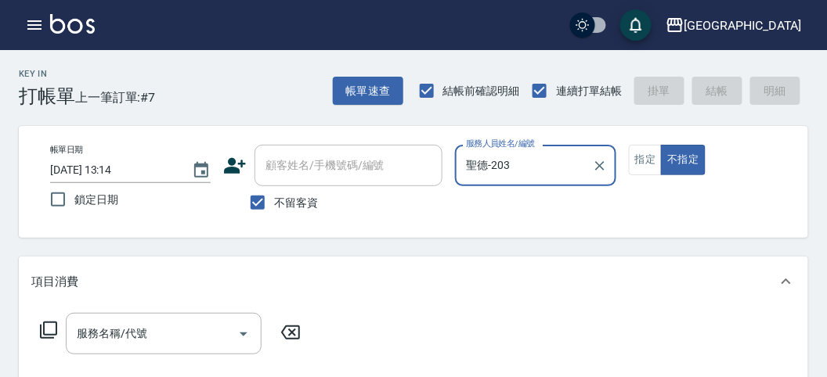
click at [53, 335] on icon at bounding box center [48, 330] width 17 height 17
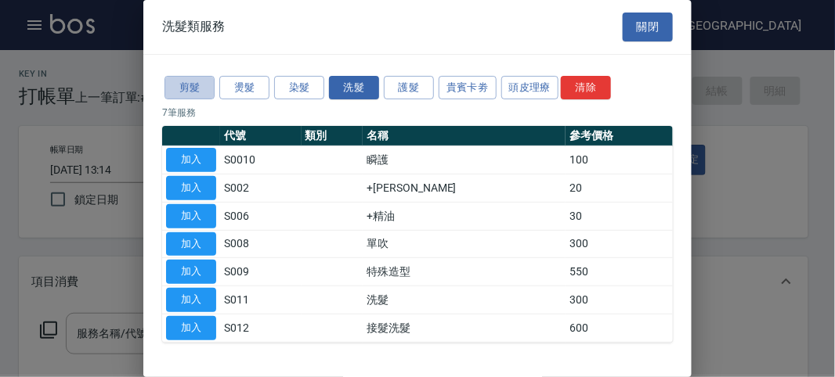
drag, startPoint x: 182, startPoint y: 95, endPoint x: 193, endPoint y: 147, distance: 53.6
click at [183, 95] on button "剪髮" at bounding box center [189, 88] width 50 height 24
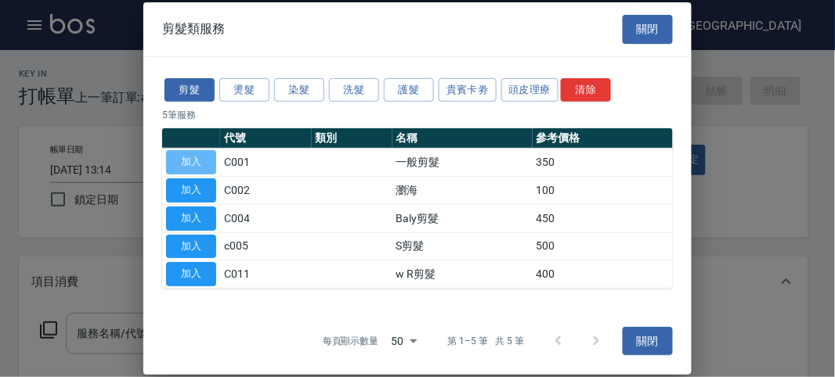
click at [195, 164] on button "加入" at bounding box center [191, 162] width 50 height 24
type input "一般剪髮(C001)"
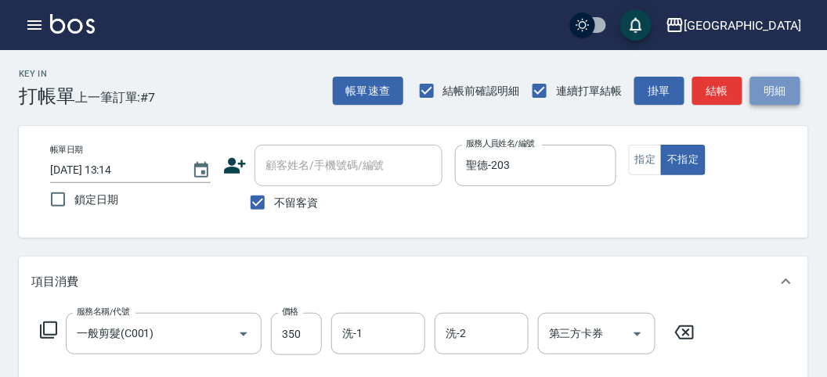
click at [789, 97] on button "明細" at bounding box center [775, 91] width 50 height 29
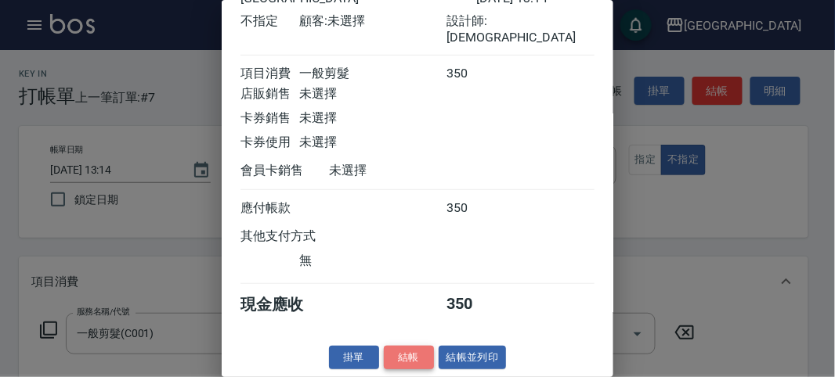
click at [414, 354] on button "結帳" at bounding box center [409, 358] width 50 height 24
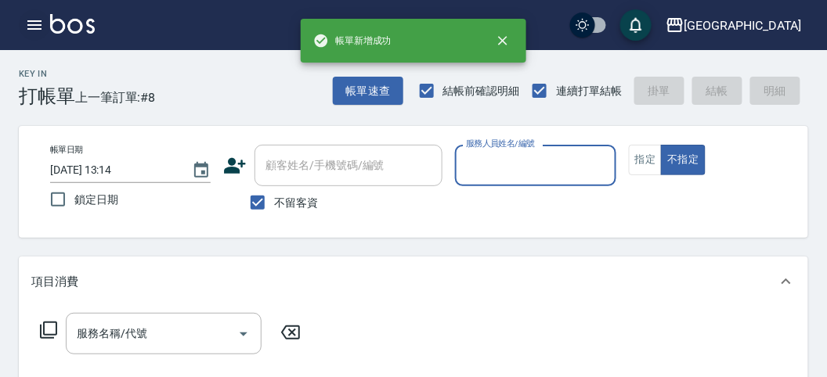
click at [29, 21] on icon "button" at bounding box center [34, 24] width 14 height 9
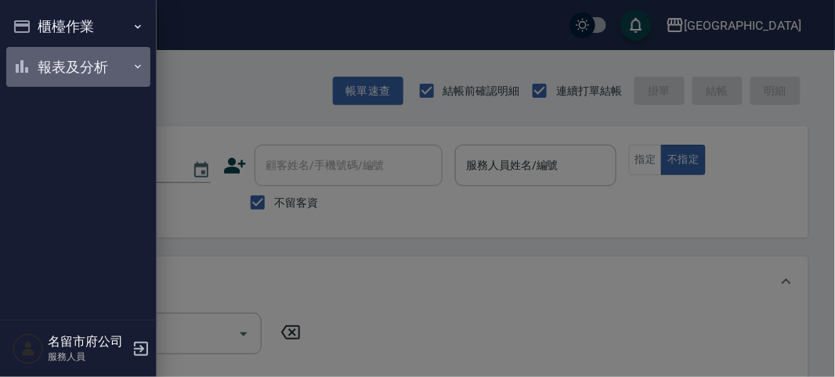
click at [48, 69] on button "報表及分析" at bounding box center [78, 67] width 144 height 41
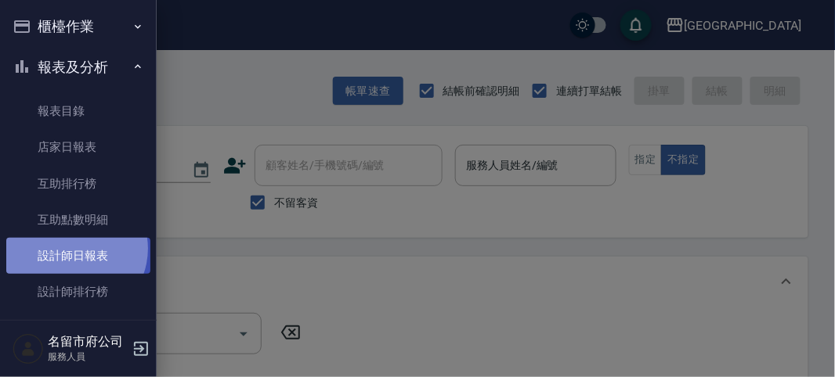
click at [73, 249] on link "設計師日報表" at bounding box center [78, 256] width 144 height 36
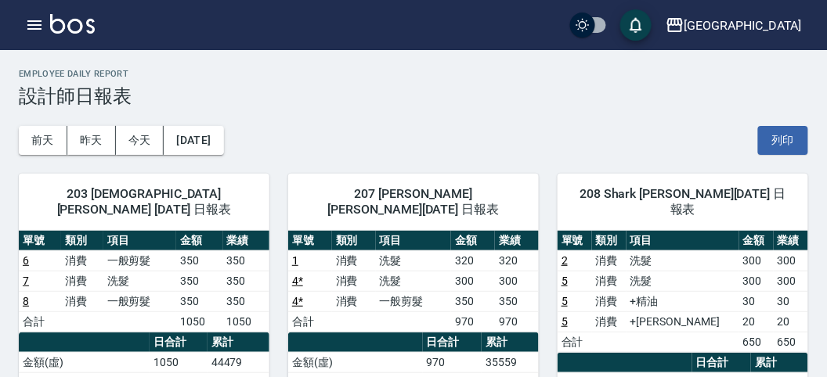
click at [64, 14] on img at bounding box center [72, 24] width 45 height 20
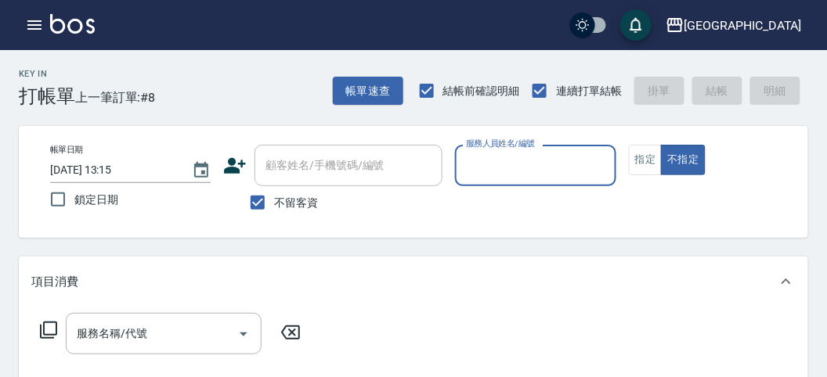
click at [511, 165] on input "服務人員姓名/編號" at bounding box center [535, 165] width 146 height 27
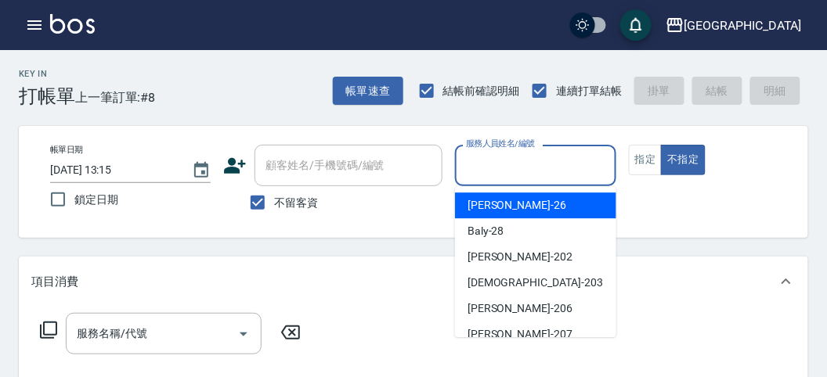
click at [522, 214] on div "[PERSON_NAME] -26" at bounding box center [535, 206] width 161 height 26
type input "[PERSON_NAME]-26"
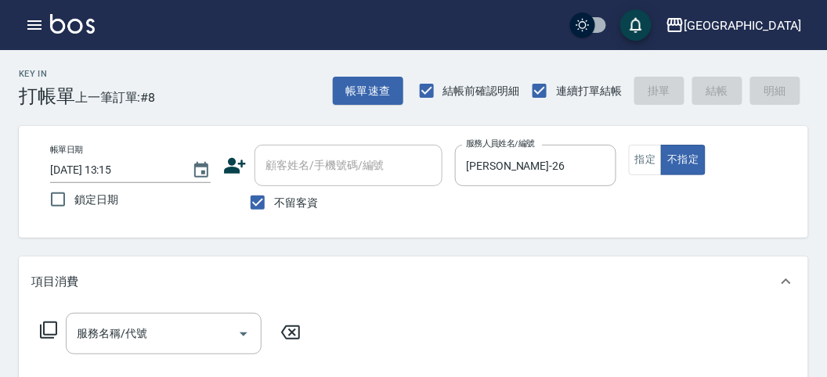
click at [49, 329] on icon at bounding box center [48, 330] width 19 height 19
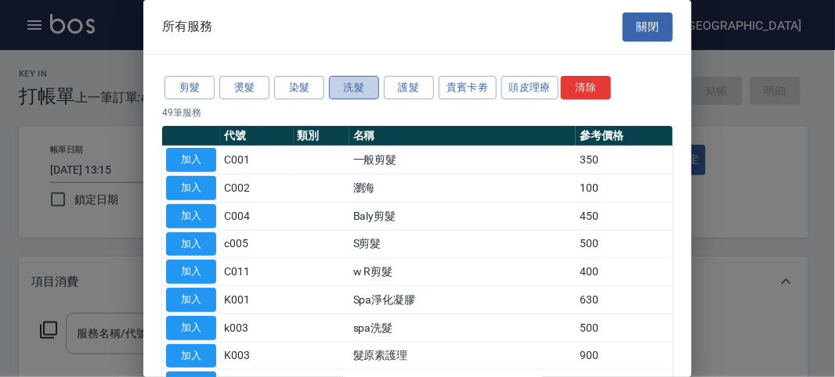
click at [345, 88] on button "洗髮" at bounding box center [354, 88] width 50 height 24
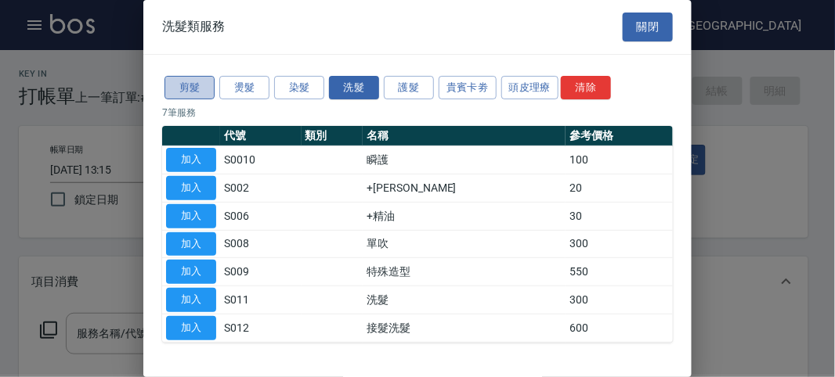
click at [192, 83] on button "剪髮" at bounding box center [189, 88] width 50 height 24
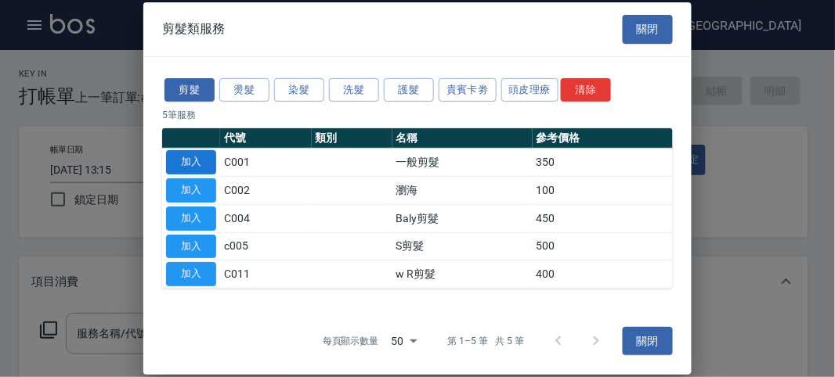
click at [206, 161] on button "加入" at bounding box center [191, 162] width 50 height 24
type input "一般剪髮(C001)"
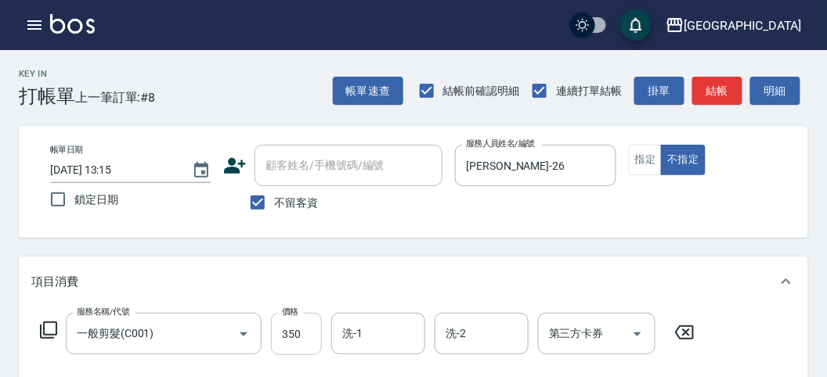
click at [312, 335] on input "350" at bounding box center [296, 334] width 51 height 42
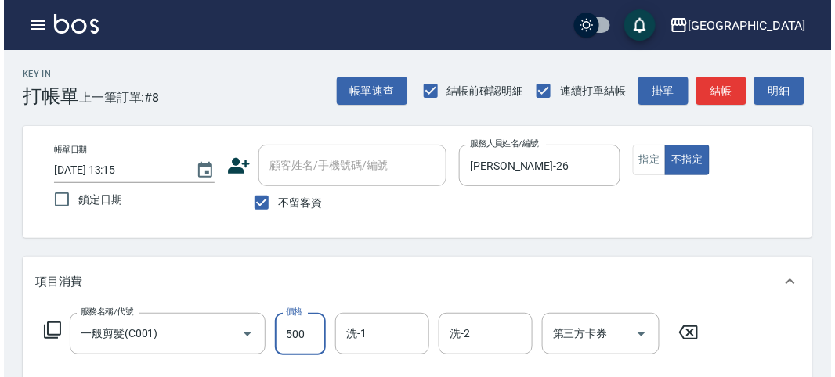
scroll to position [458, 0]
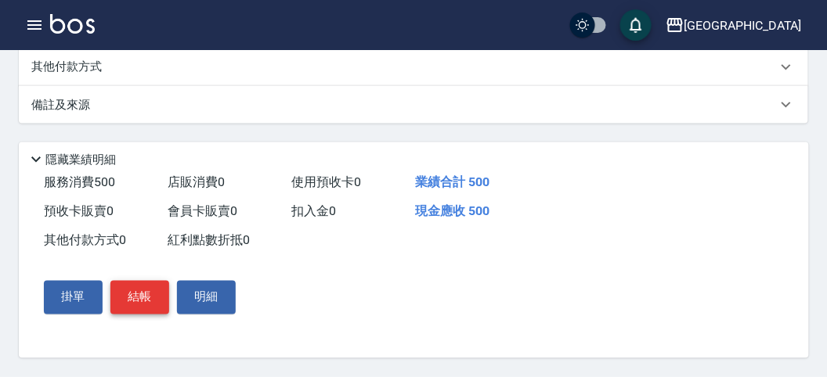
type input "500"
click at [155, 294] on button "結帳" at bounding box center [139, 297] width 59 height 33
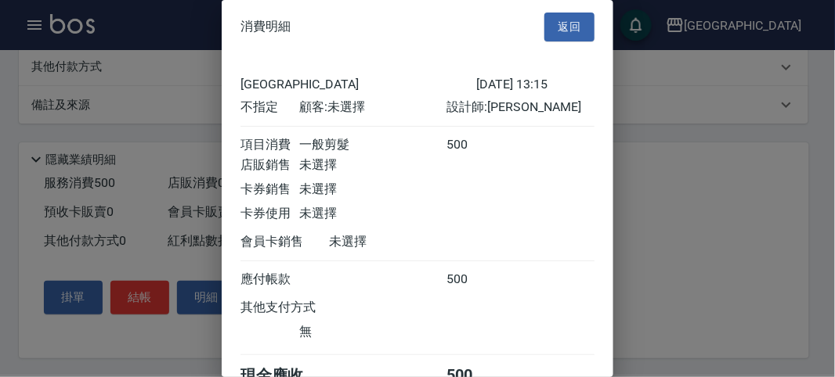
scroll to position [87, 0]
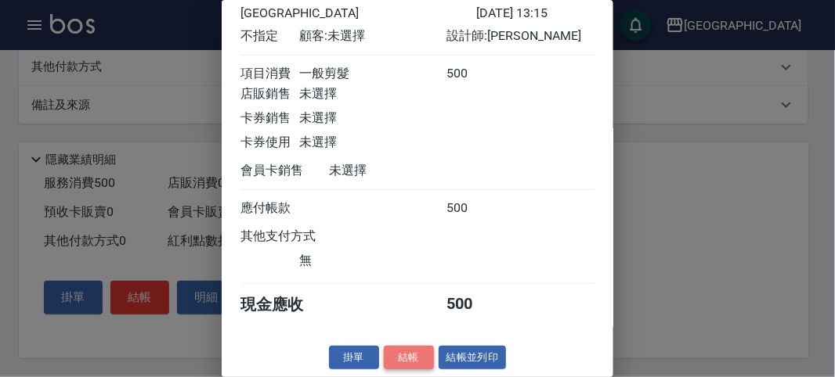
click at [416, 353] on button "結帳" at bounding box center [409, 358] width 50 height 24
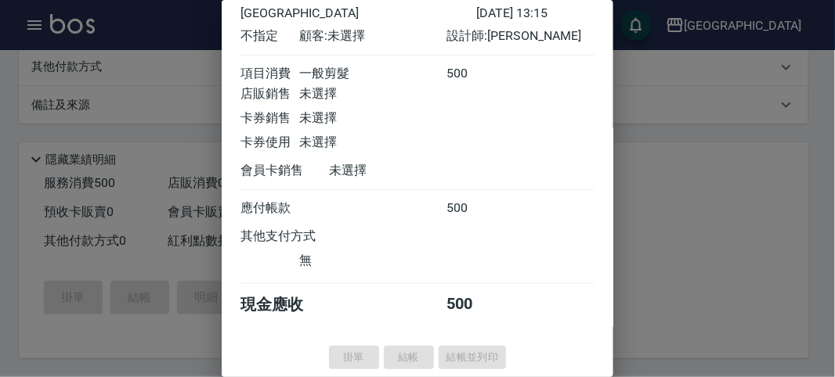
type input "[DATE] 13:29"
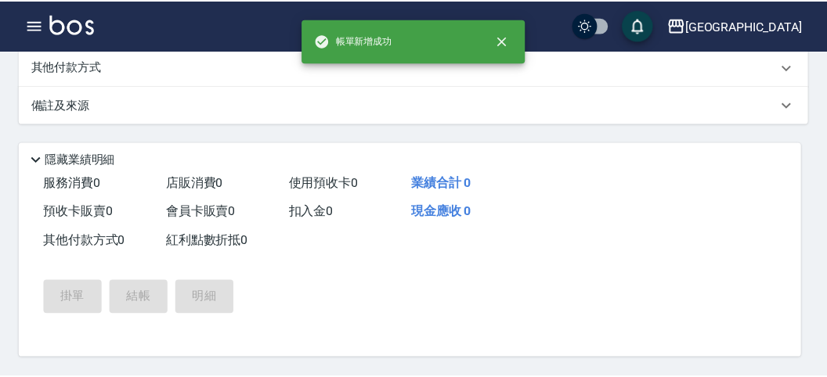
scroll to position [0, 0]
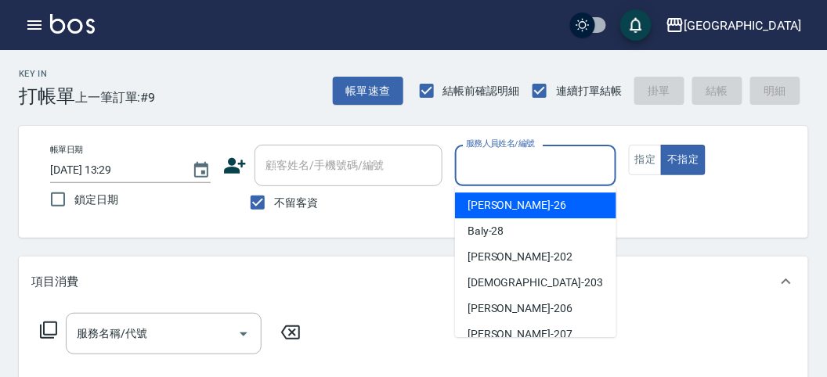
click at [565, 168] on input "服務人員姓名/編號" at bounding box center [535, 165] width 146 height 27
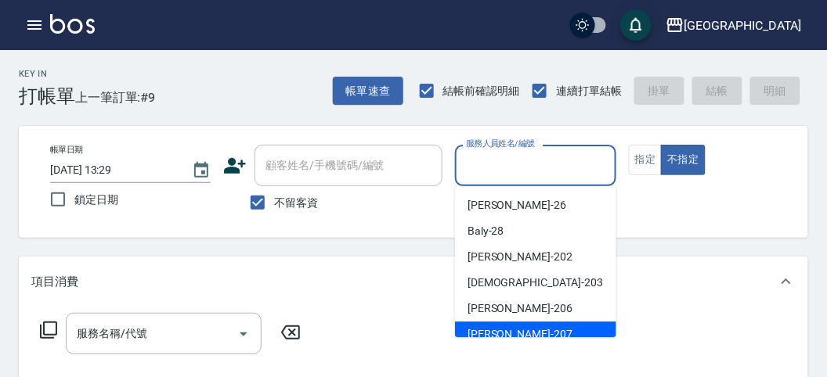
click at [521, 323] on div "[PERSON_NAME] -207" at bounding box center [535, 335] width 161 height 26
type input "[PERSON_NAME]-207"
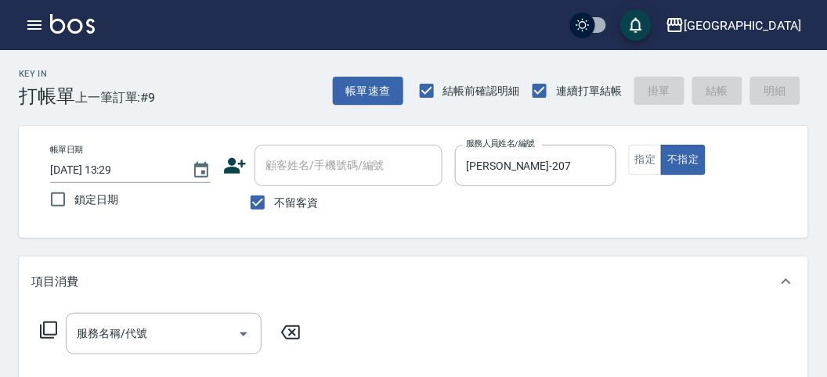
click at [42, 328] on icon at bounding box center [48, 330] width 19 height 19
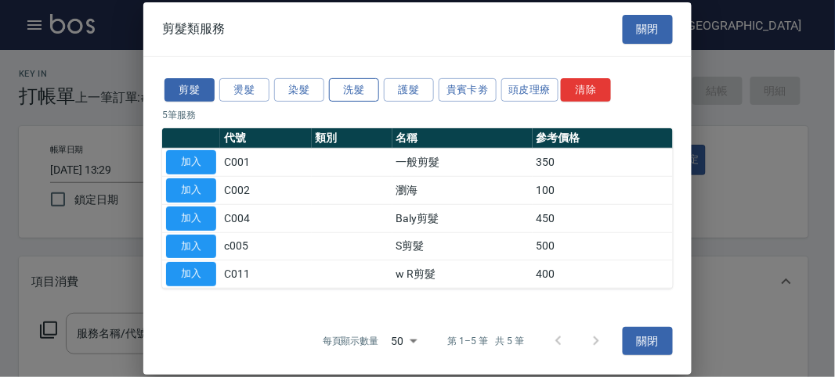
click at [372, 102] on div "剪髮 燙髮 染髮 洗髮 護髮 貴賓卡劵 頭皮理療 清除" at bounding box center [417, 89] width 511 height 29
click at [370, 99] on button "洗髮" at bounding box center [354, 90] width 50 height 24
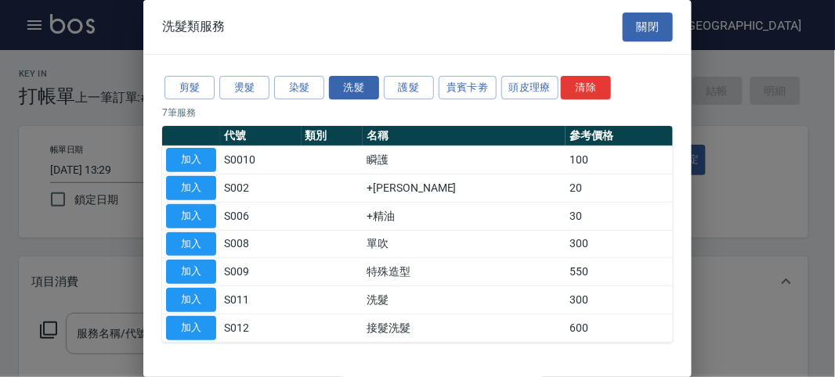
drag, startPoint x: 211, startPoint y: 294, endPoint x: 166, endPoint y: 304, distance: 46.5
click at [211, 294] on button "加入" at bounding box center [191, 300] width 50 height 24
type input "洗髮(S011)"
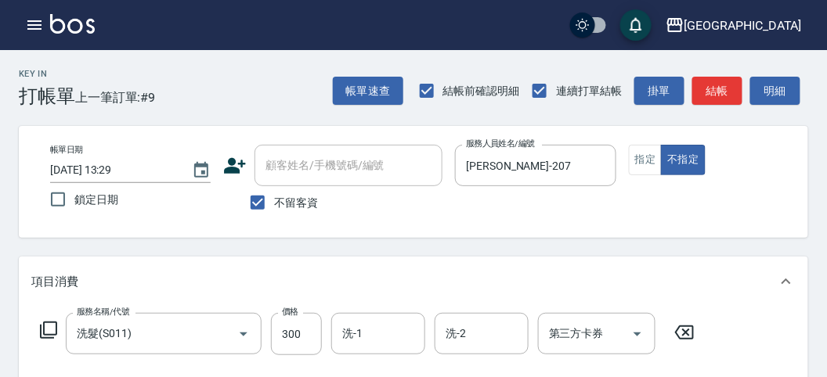
click at [55, 330] on icon at bounding box center [48, 330] width 19 height 19
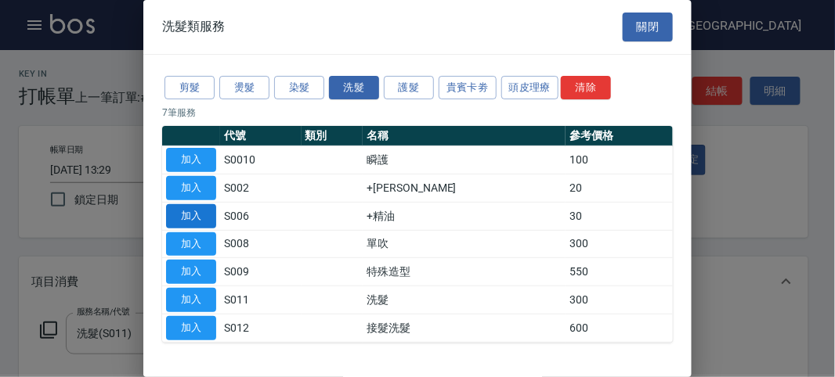
click at [208, 215] on button "加入" at bounding box center [191, 216] width 50 height 24
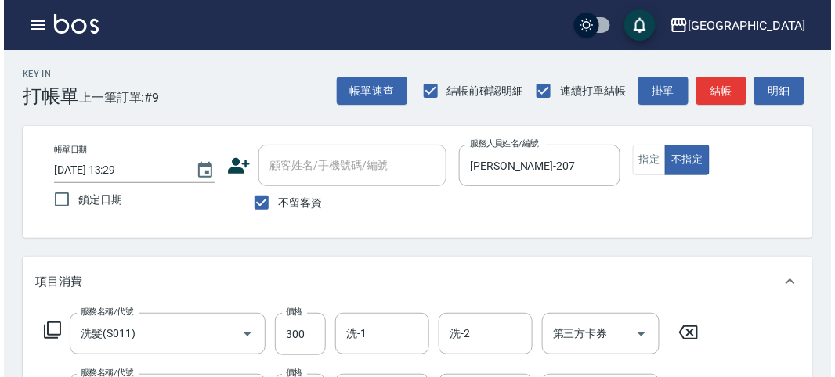
scroll to position [519, 0]
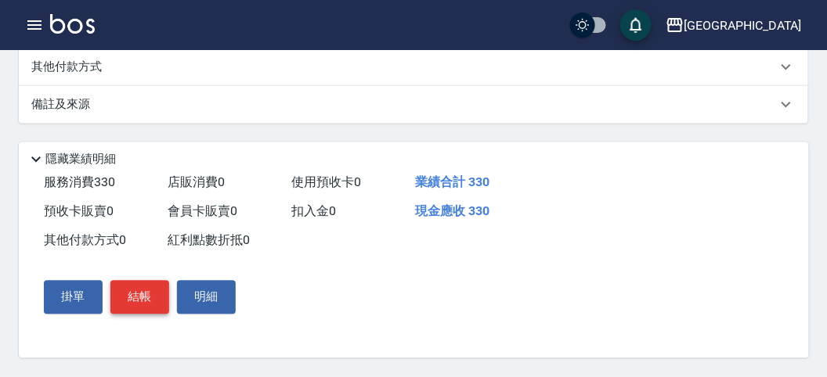
click at [132, 299] on button "結帳" at bounding box center [139, 297] width 59 height 33
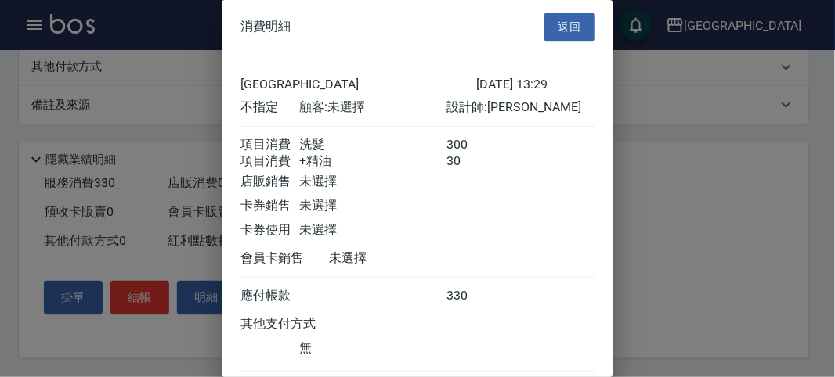
scroll to position [104, 0]
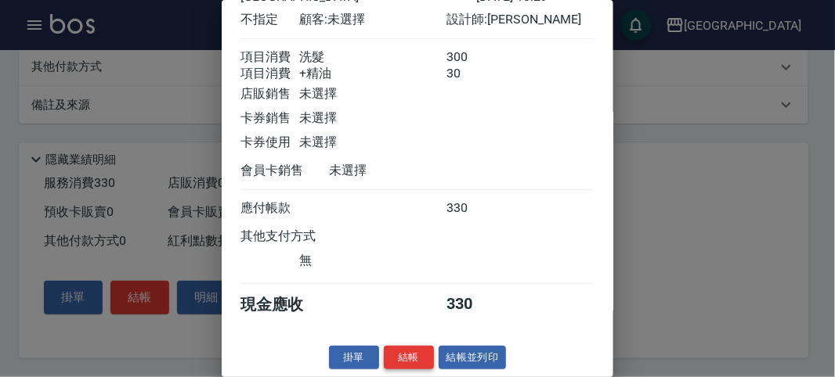
click at [412, 356] on button "結帳" at bounding box center [409, 358] width 50 height 24
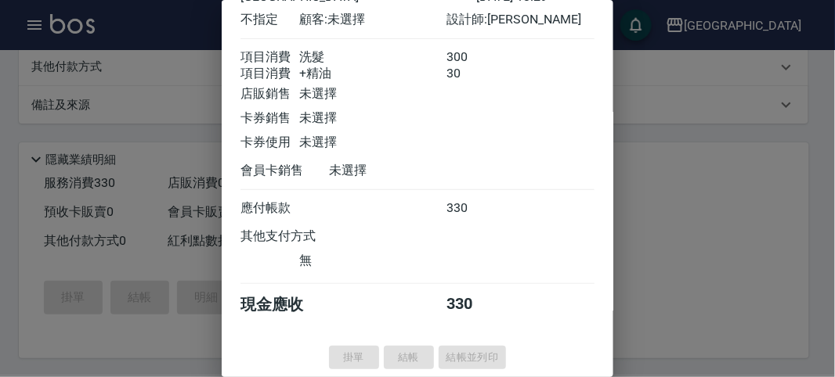
type input "[DATE] 13:40"
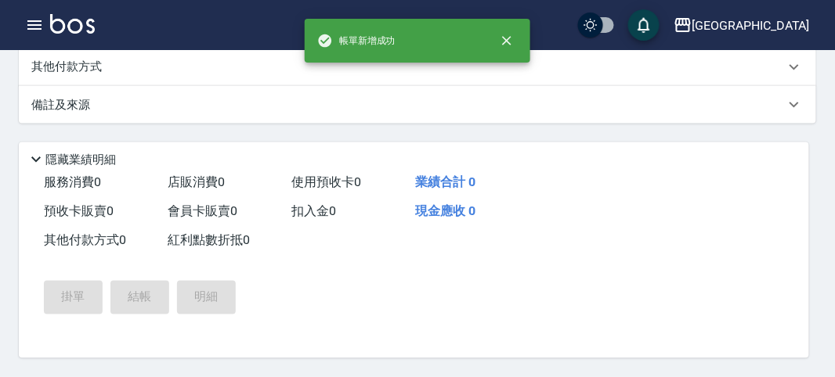
scroll to position [0, 0]
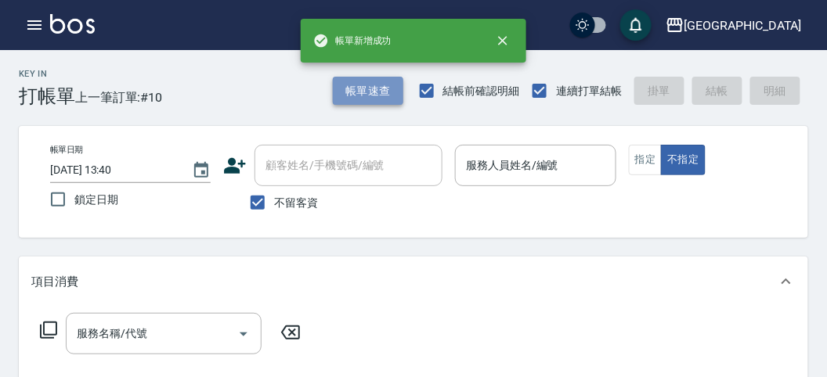
click at [355, 92] on button "帳單速查" at bounding box center [368, 91] width 70 height 29
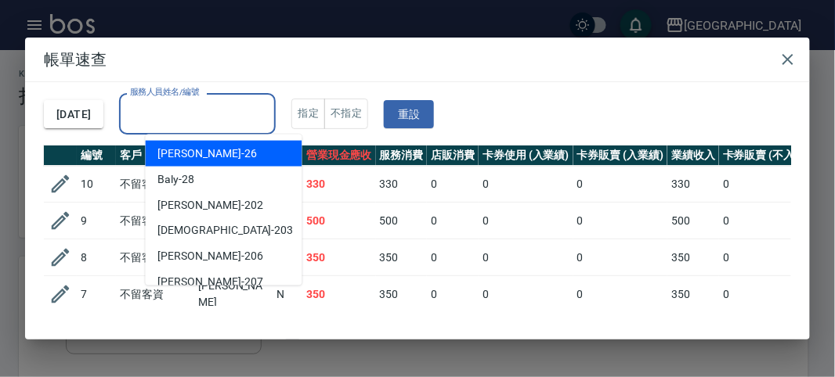
click at [231, 121] on input "服務人員姓名/編號" at bounding box center [197, 113] width 143 height 27
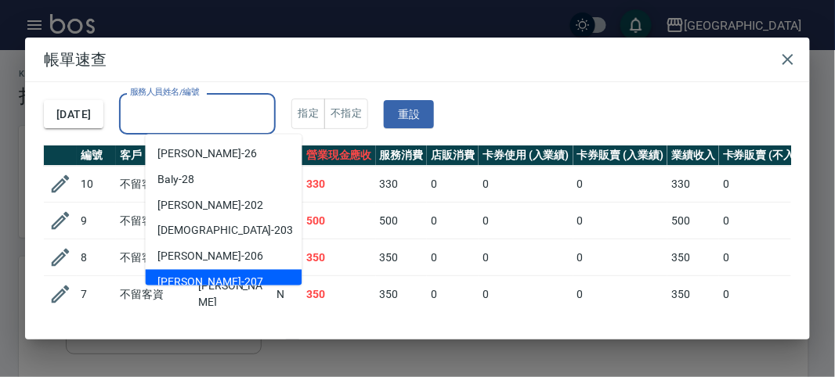
click at [211, 283] on div "[PERSON_NAME] -207" at bounding box center [224, 283] width 157 height 26
type input "[PERSON_NAME]-207"
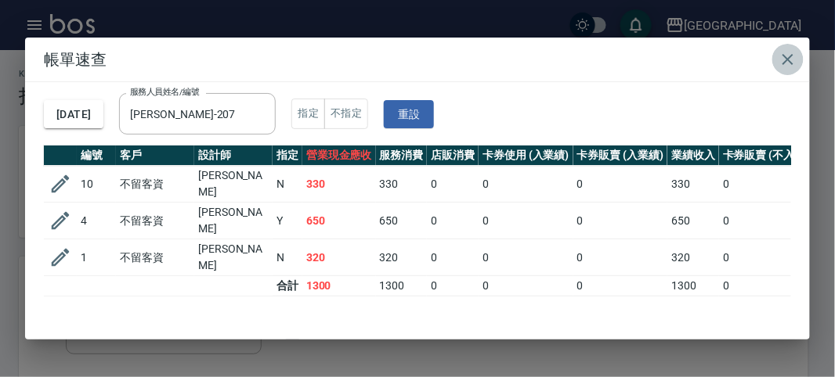
drag, startPoint x: 789, startPoint y: 57, endPoint x: 457, endPoint y: 67, distance: 332.9
click at [791, 57] on icon "button" at bounding box center [787, 59] width 11 height 11
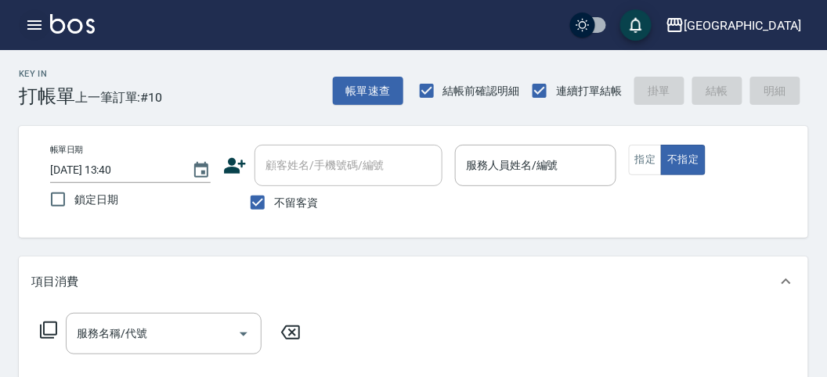
click at [31, 26] on icon "button" at bounding box center [34, 25] width 19 height 19
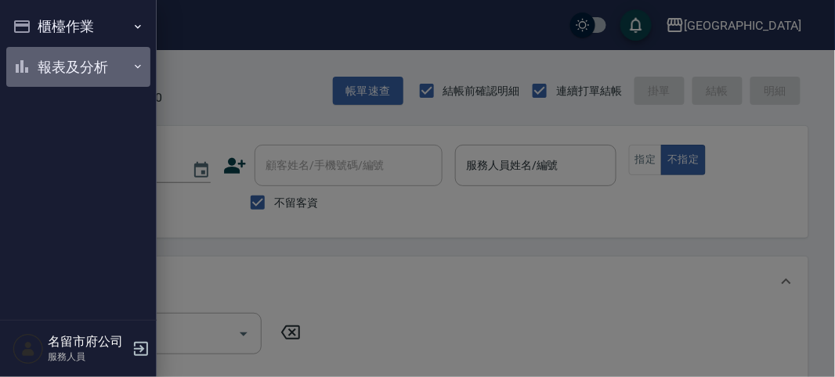
click at [50, 74] on button "報表及分析" at bounding box center [78, 67] width 144 height 41
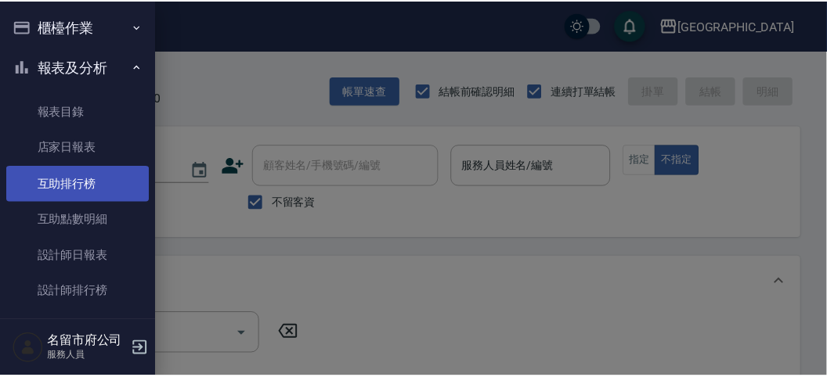
scroll to position [51, 0]
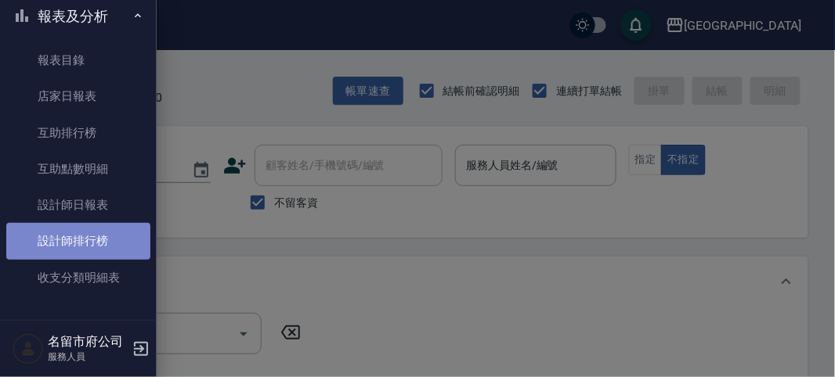
click at [87, 238] on link "設計師排行榜" at bounding box center [78, 241] width 144 height 36
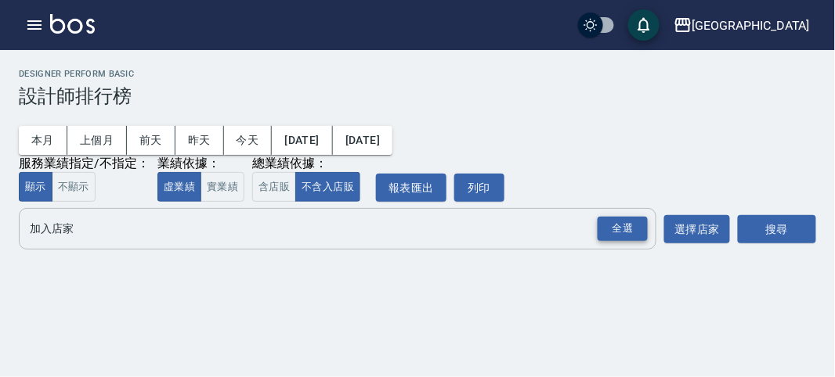
click at [627, 226] on div "全選" at bounding box center [622, 229] width 50 height 24
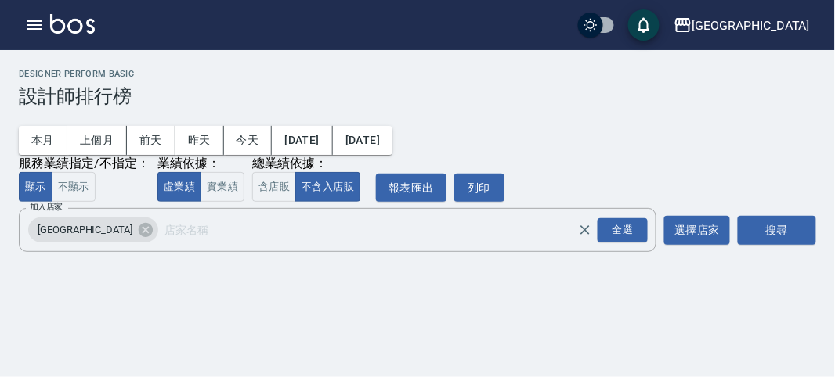
click at [817, 233] on div "名留市府 [DATE] - [DATE] 設計師排行榜 列印時間： [DATE][PHONE_NUMBER]:41 Designer Perform Basi…" at bounding box center [417, 163] width 835 height 227
click at [796, 229] on button "搜尋" at bounding box center [777, 230] width 78 height 29
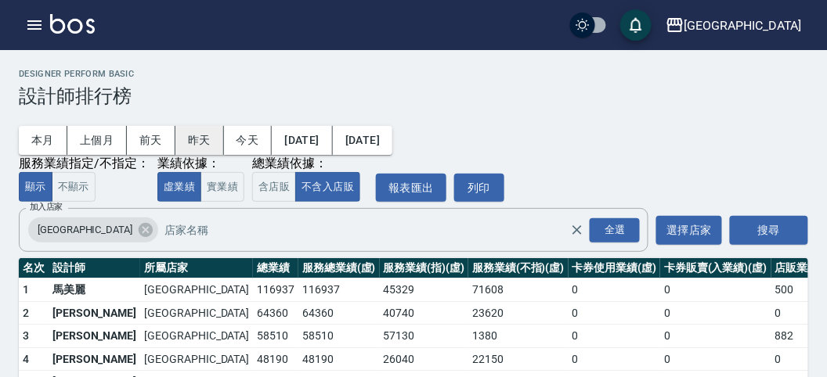
click at [200, 140] on button "昨天" at bounding box center [199, 140] width 49 height 29
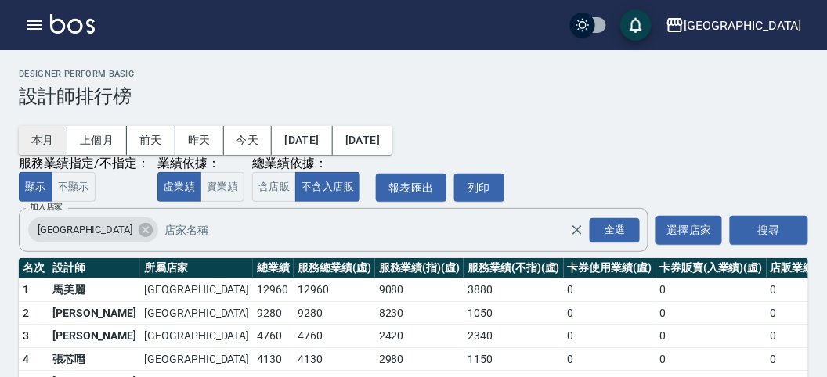
click at [49, 143] on button "本月" at bounding box center [43, 140] width 49 height 29
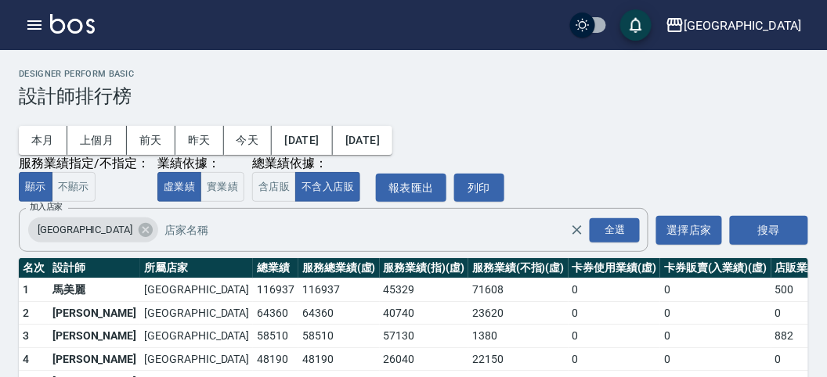
scroll to position [137, 0]
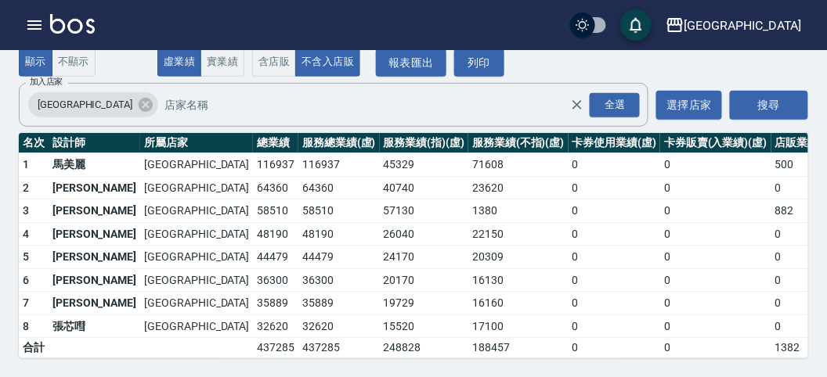
click at [68, 27] on img at bounding box center [72, 24] width 45 height 20
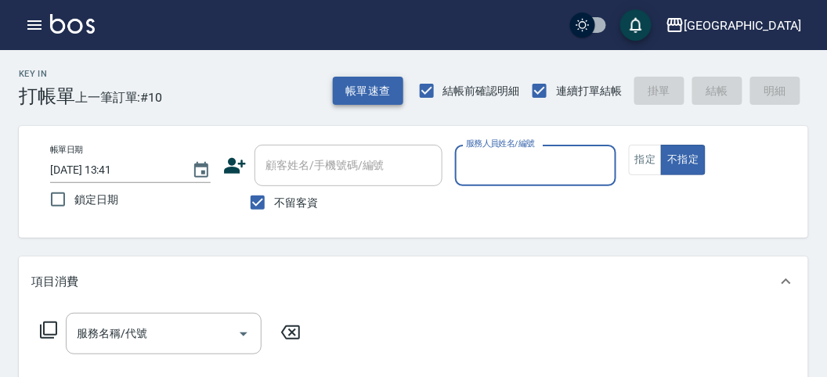
click at [354, 92] on button "帳單速查" at bounding box center [368, 91] width 70 height 29
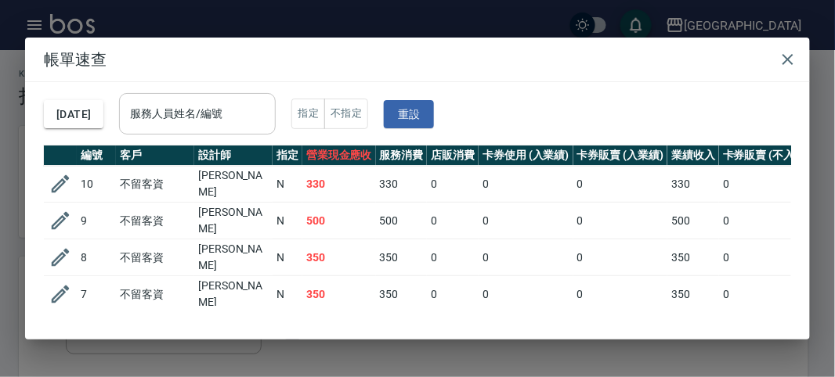
click at [219, 96] on div "服務人員姓名/編號" at bounding box center [197, 114] width 157 height 42
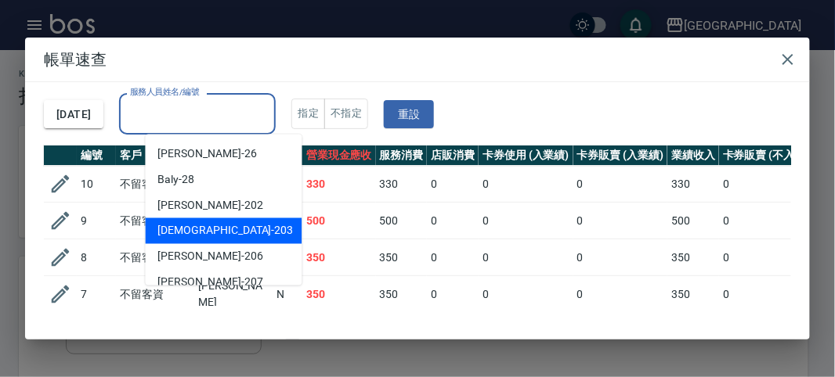
scroll to position [87, 0]
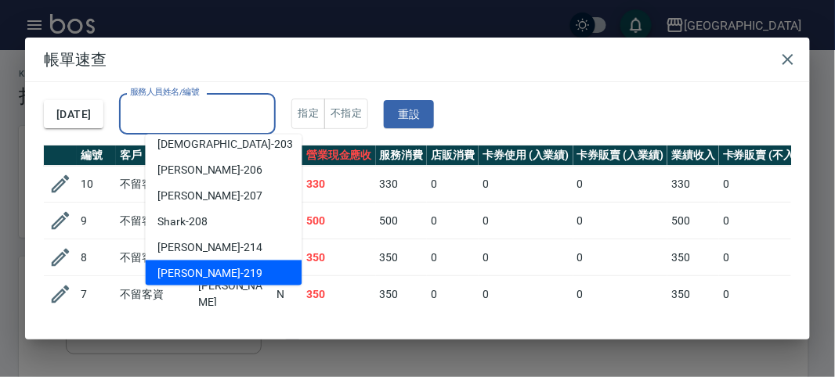
click at [205, 263] on div "[PERSON_NAME] -219" at bounding box center [224, 274] width 157 height 26
type input "[PERSON_NAME]-219"
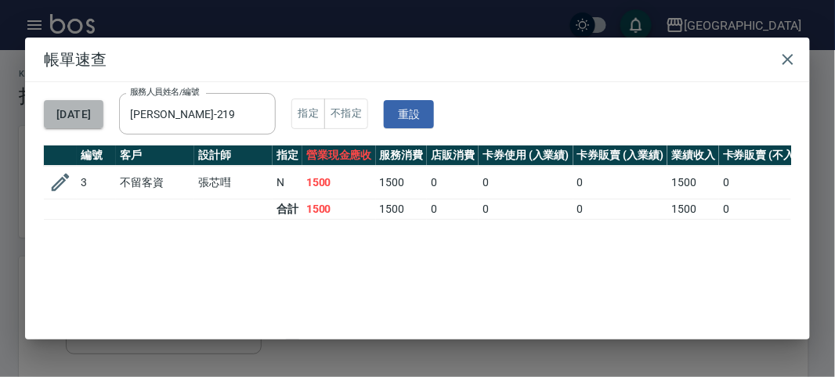
click at [79, 120] on button "[DATE]" at bounding box center [74, 114] width 60 height 29
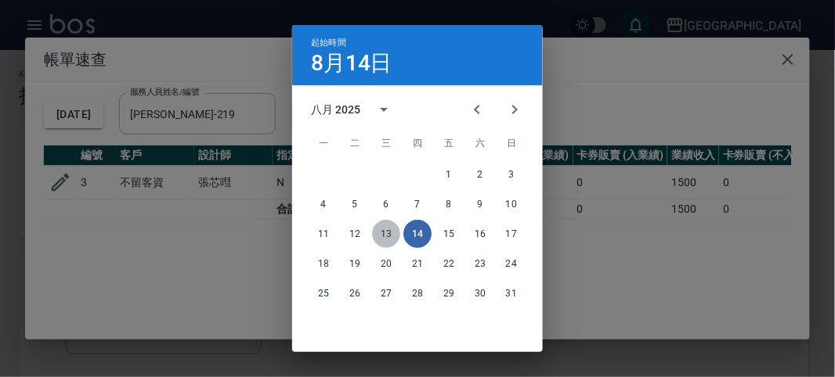
click at [385, 229] on button "13" at bounding box center [386, 234] width 28 height 28
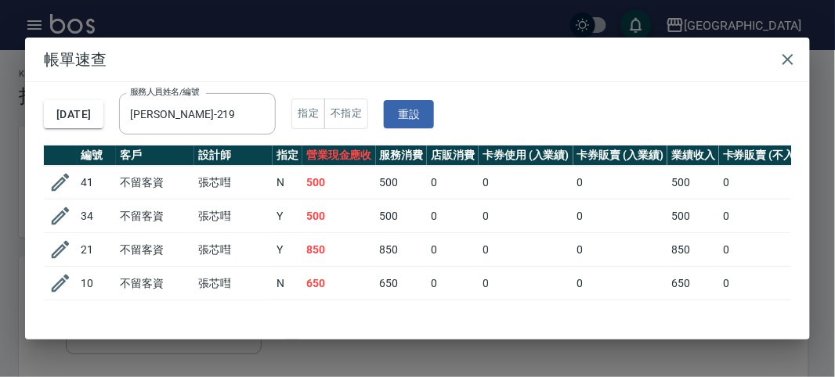
click at [349, 197] on td "500" at bounding box center [339, 183] width 74 height 34
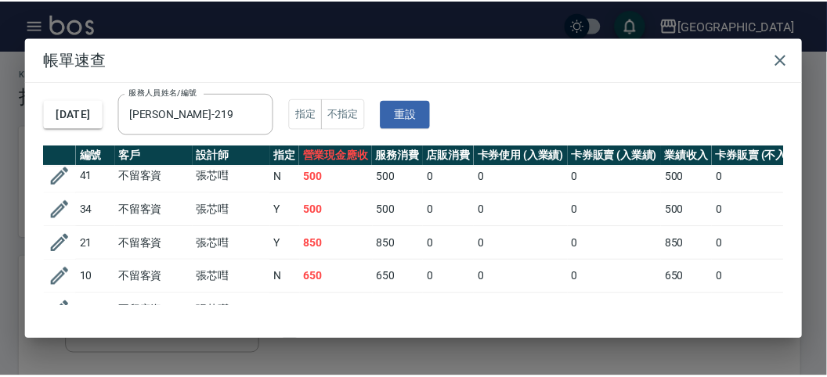
scroll to position [94, 0]
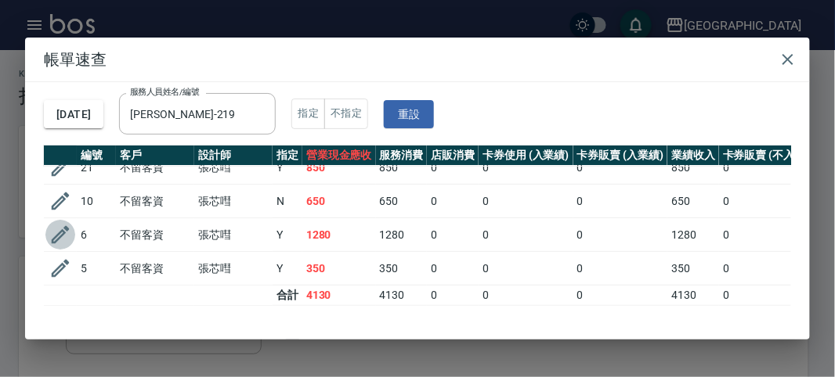
click at [63, 223] on icon "button" at bounding box center [60, 234] width 23 height 23
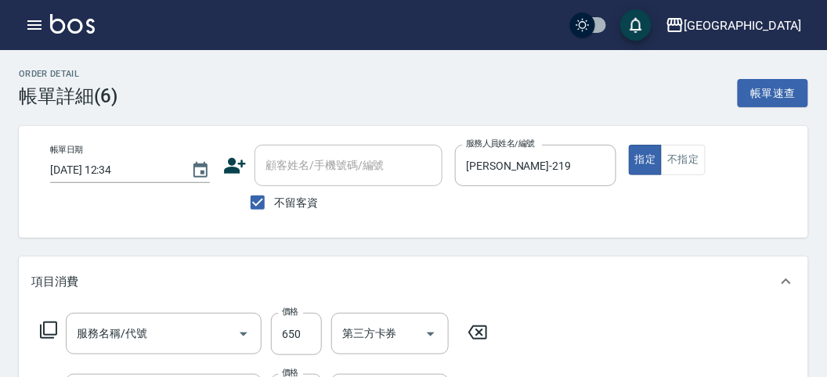
type input "[DATE] 12:34"
checkbox input "true"
type input "[PERSON_NAME]-219"
type input "胜肽極緻護髮(T009)"
type input "Spa淨化凝膠(K001)"
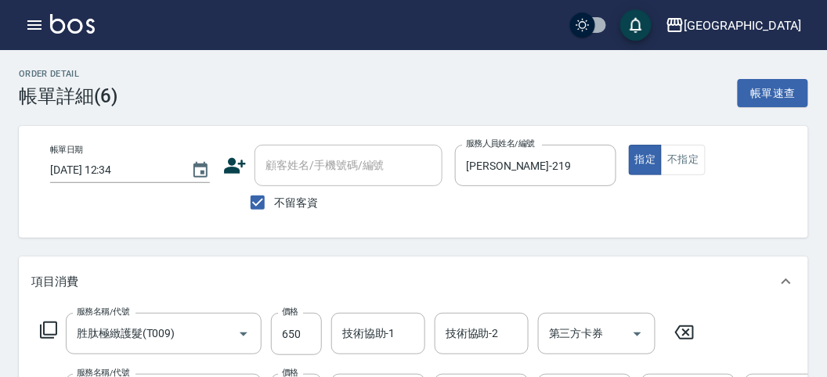
scroll to position [87, 0]
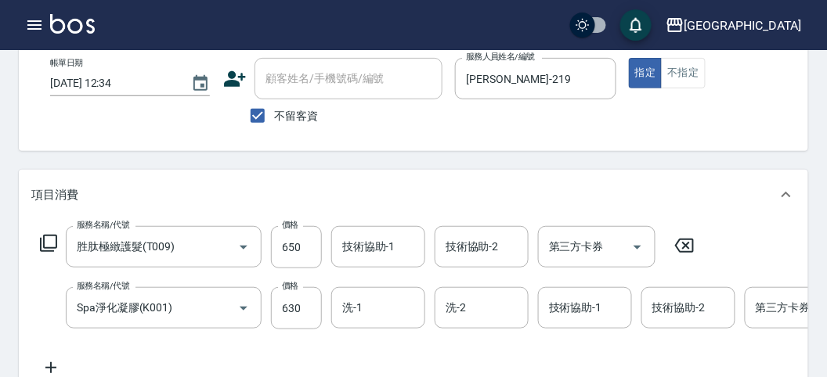
click at [85, 36] on div "名留市府 登出" at bounding box center [413, 25] width 827 height 50
click at [83, 33] on link at bounding box center [72, 25] width 45 height 23
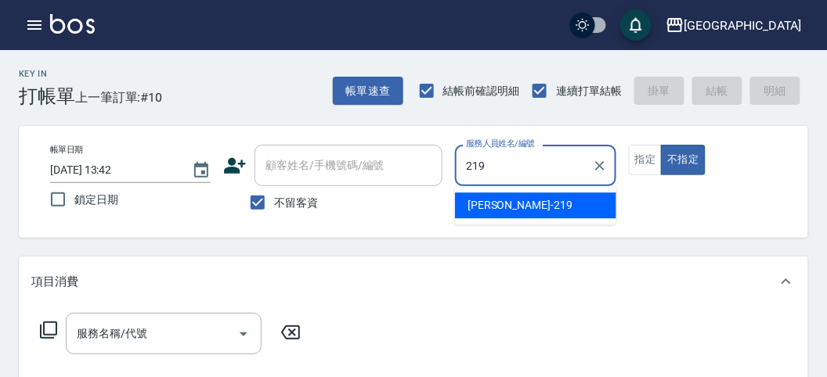
type input "[PERSON_NAME]-219"
type button "false"
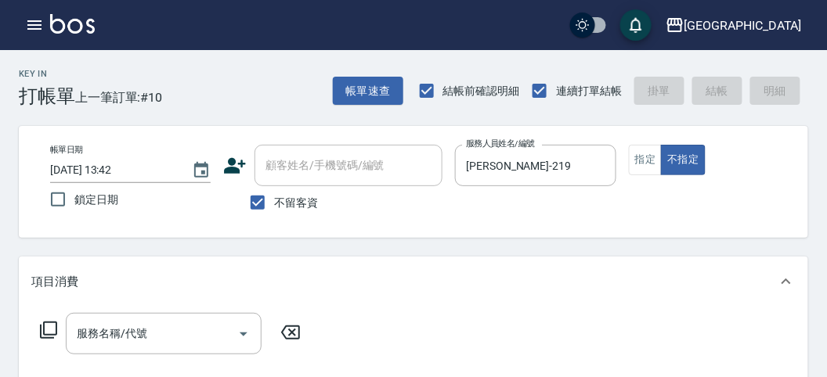
click at [51, 334] on icon at bounding box center [48, 330] width 19 height 19
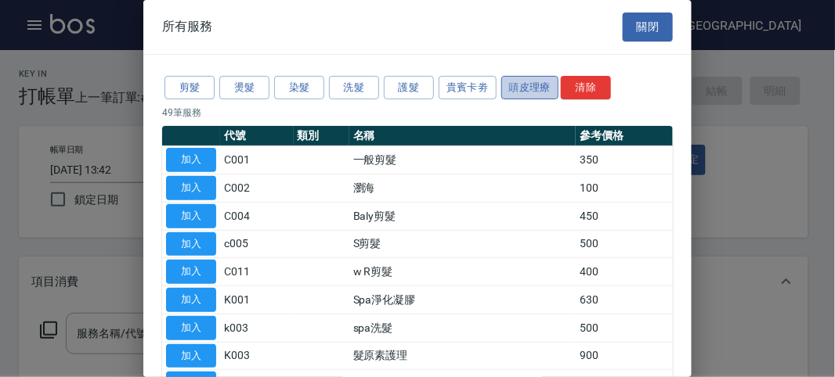
click at [530, 93] on button "頭皮理療" at bounding box center [530, 88] width 58 height 24
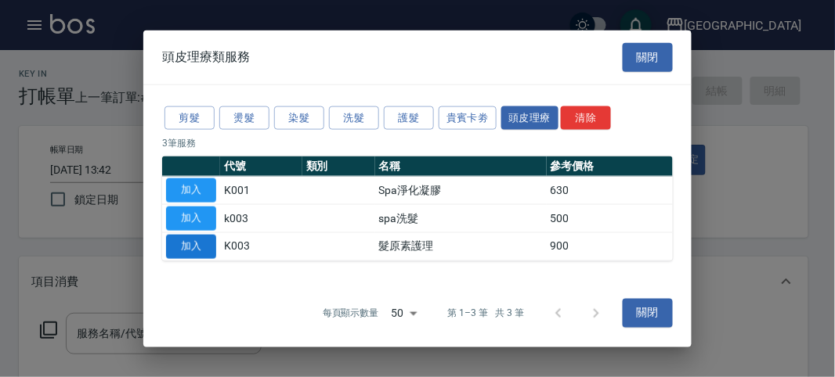
click at [185, 255] on button "加入" at bounding box center [191, 246] width 50 height 24
type input "髮原素護理(K003)"
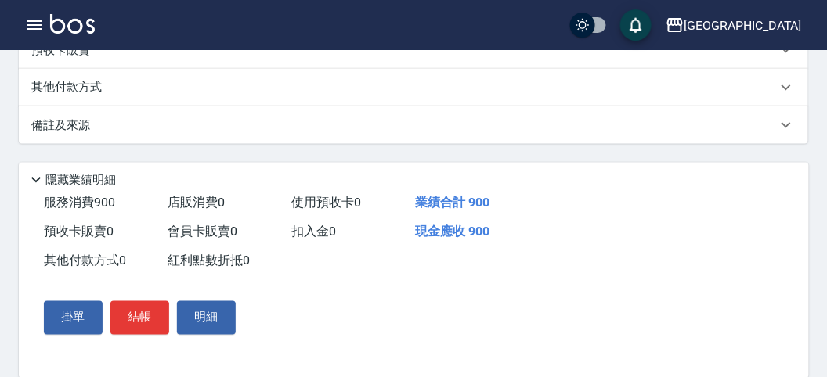
scroll to position [473, 0]
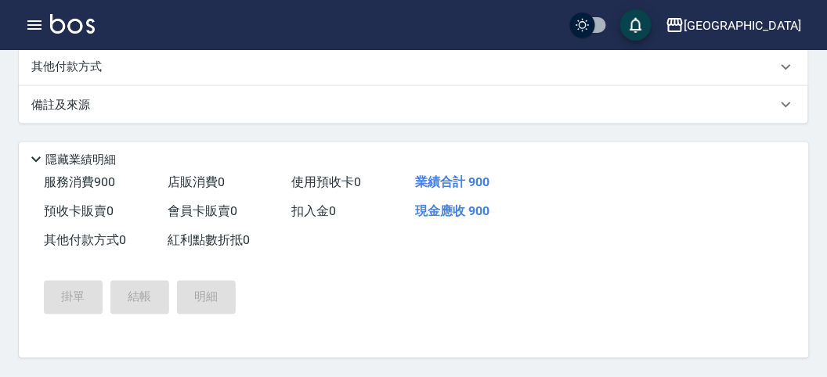
type input "[DATE] 13:49"
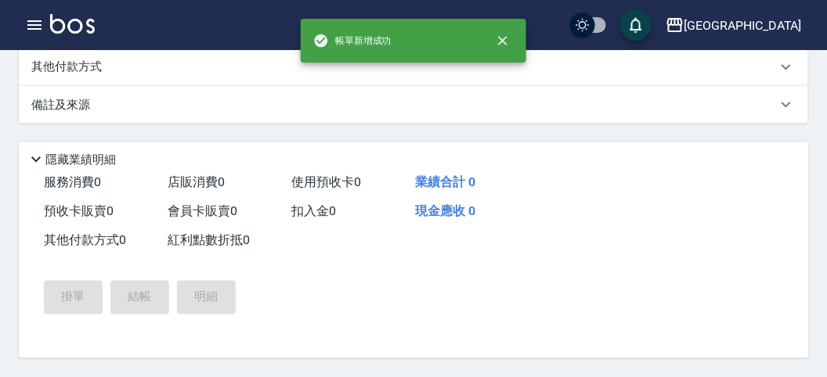
scroll to position [0, 0]
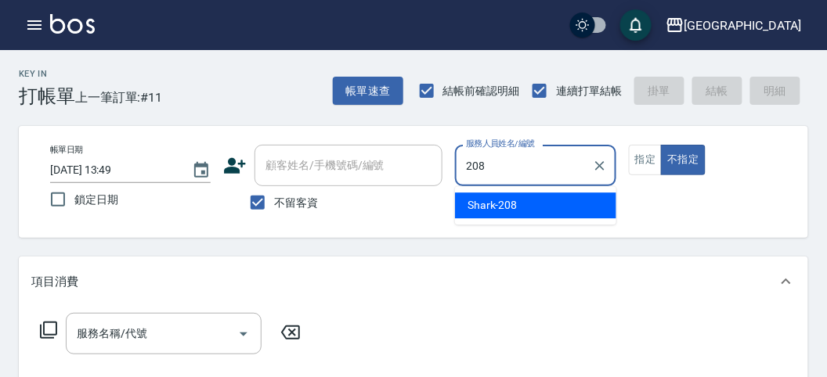
click at [561, 209] on div "Shark -208" at bounding box center [535, 206] width 161 height 26
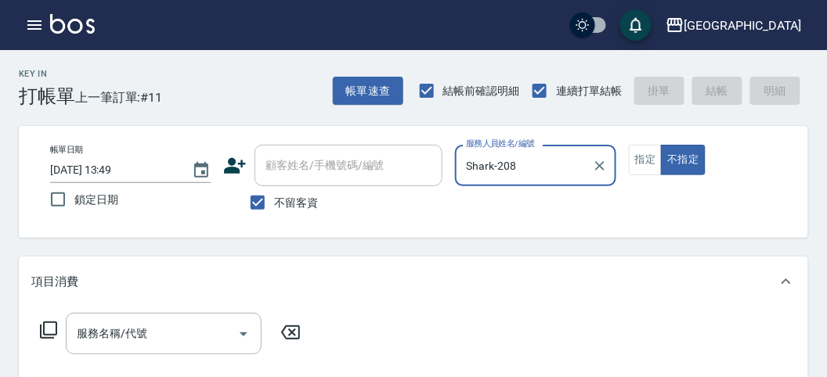
type input "Shark-208"
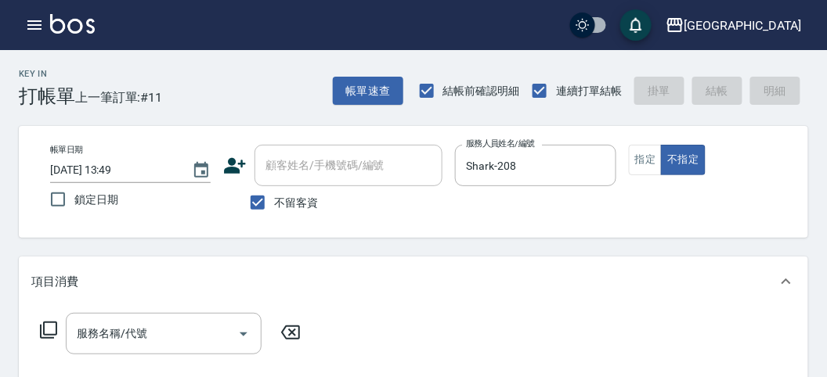
drag, startPoint x: 47, startPoint y: 329, endPoint x: 50, endPoint y: 292, distance: 36.9
click at [50, 293] on div "項目消費 服務名稱/代號 服務名稱/代號" at bounding box center [413, 336] width 789 height 158
click at [49, 323] on icon at bounding box center [48, 330] width 19 height 19
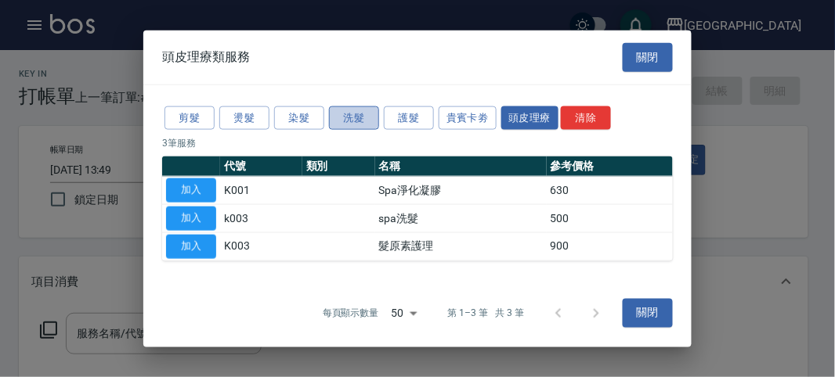
click at [346, 121] on button "洗髮" at bounding box center [354, 118] width 50 height 24
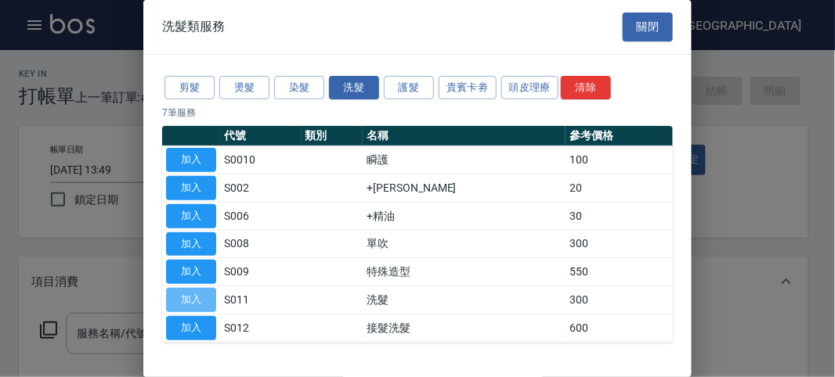
click at [196, 294] on button "加入" at bounding box center [191, 300] width 50 height 24
type input "洗髮(S011)"
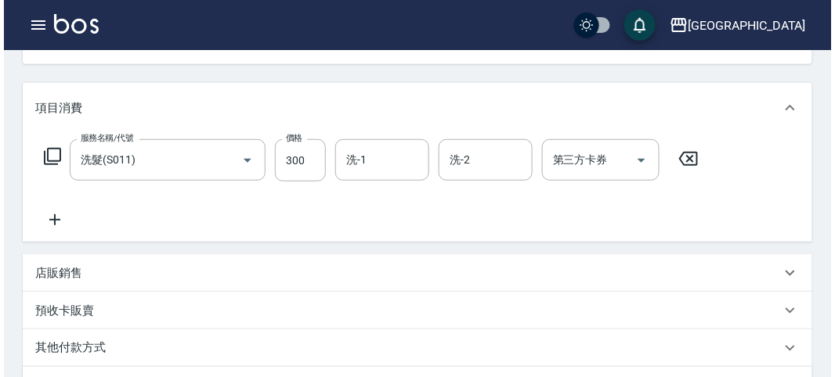
scroll to position [458, 0]
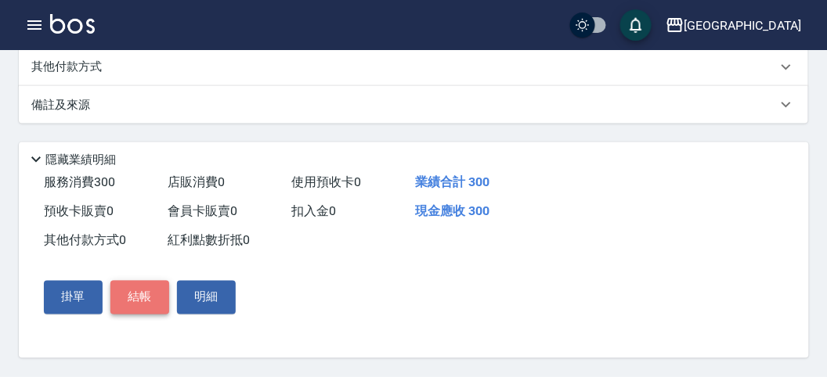
click at [135, 298] on button "結帳" at bounding box center [139, 297] width 59 height 33
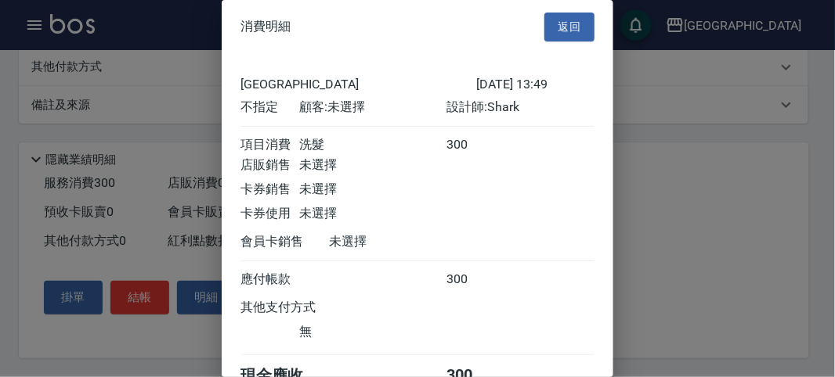
scroll to position [87, 0]
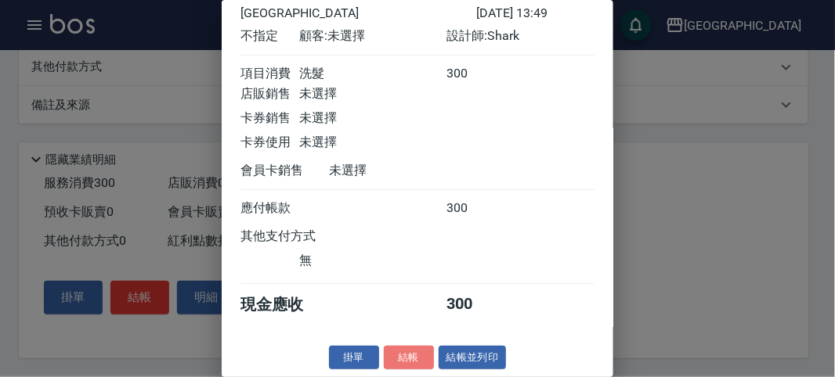
click at [399, 355] on button "結帳" at bounding box center [409, 358] width 50 height 24
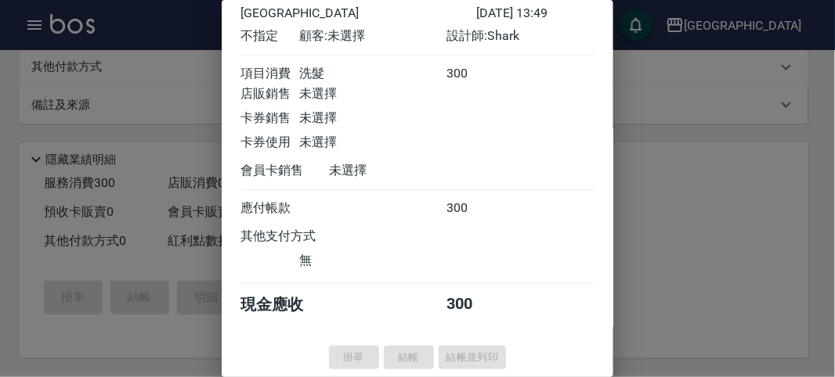
type input "[DATE] 13:52"
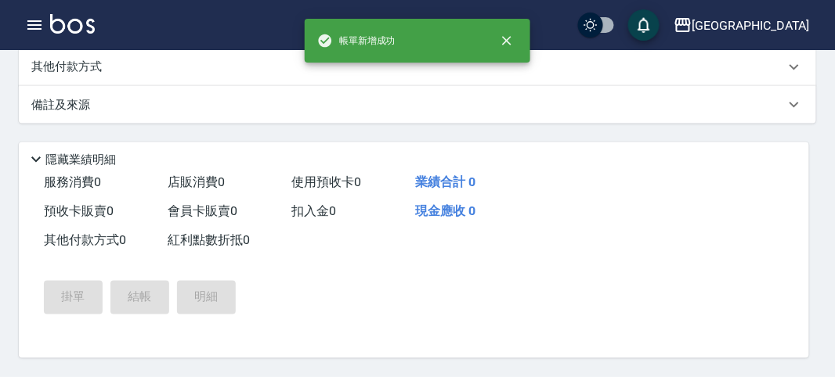
scroll to position [0, 0]
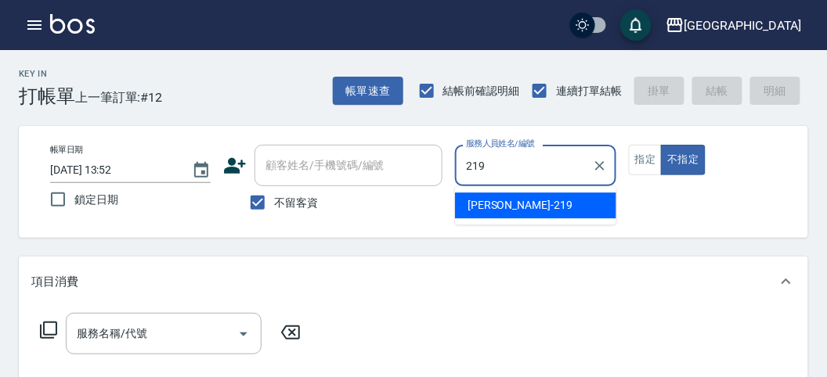
type input "[PERSON_NAME]-219"
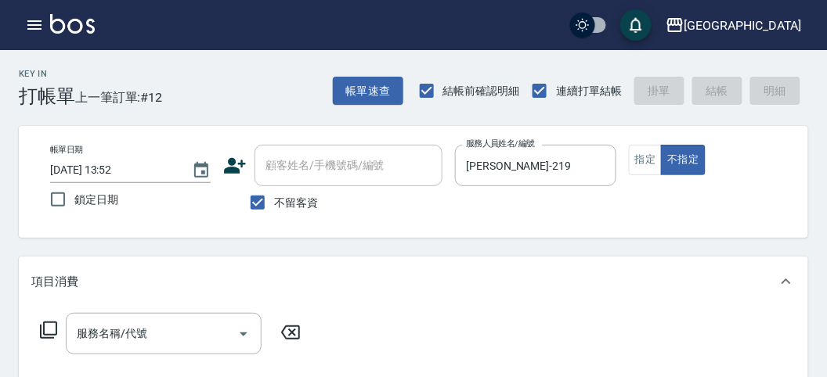
click at [48, 329] on icon at bounding box center [48, 330] width 19 height 19
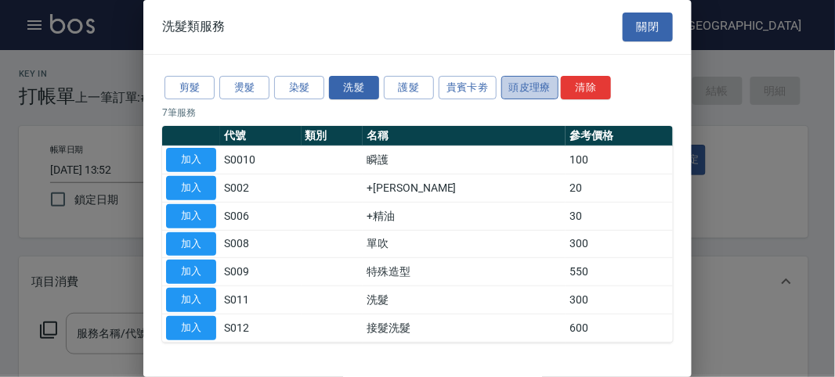
click at [511, 85] on button "頭皮理療" at bounding box center [530, 88] width 58 height 24
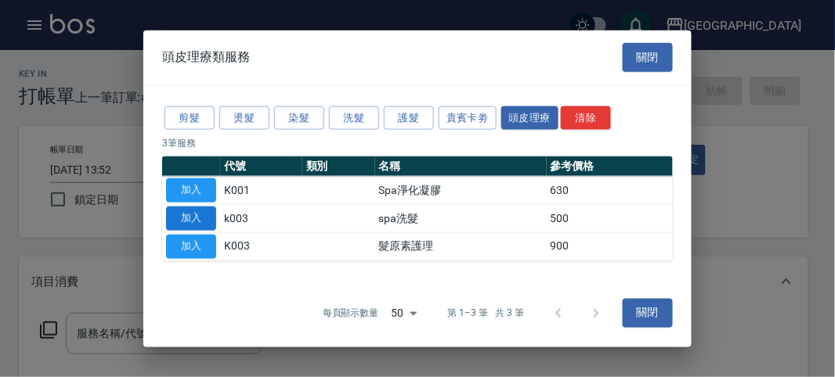
click at [173, 208] on button "加入" at bounding box center [191, 219] width 50 height 24
type input "spa洗髮(k003)"
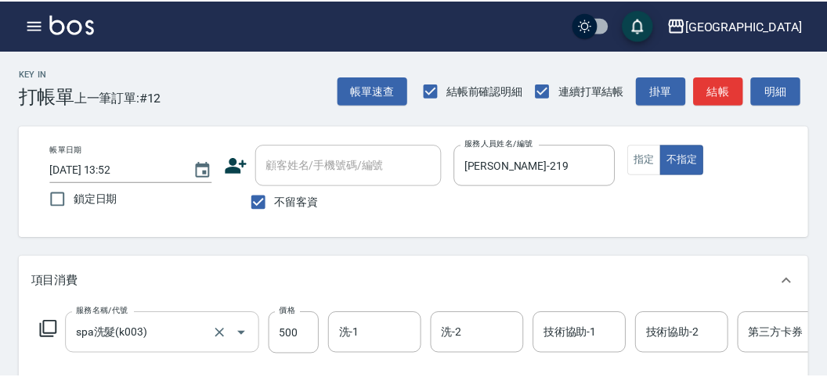
scroll to position [87, 0]
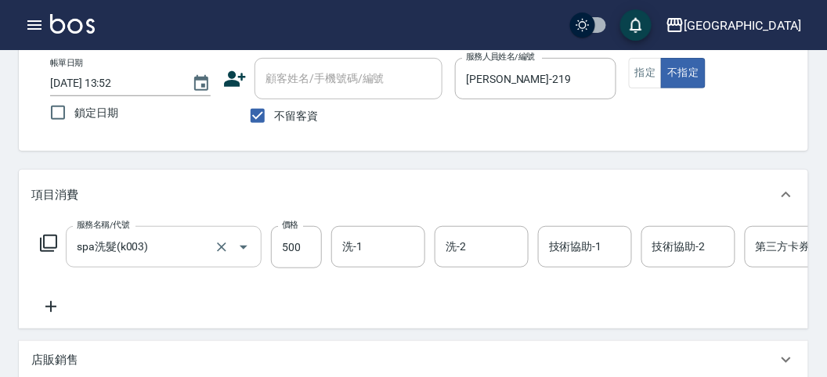
type input "[DATE] 14:21"
